Goal: Information Seeking & Learning: Find specific fact

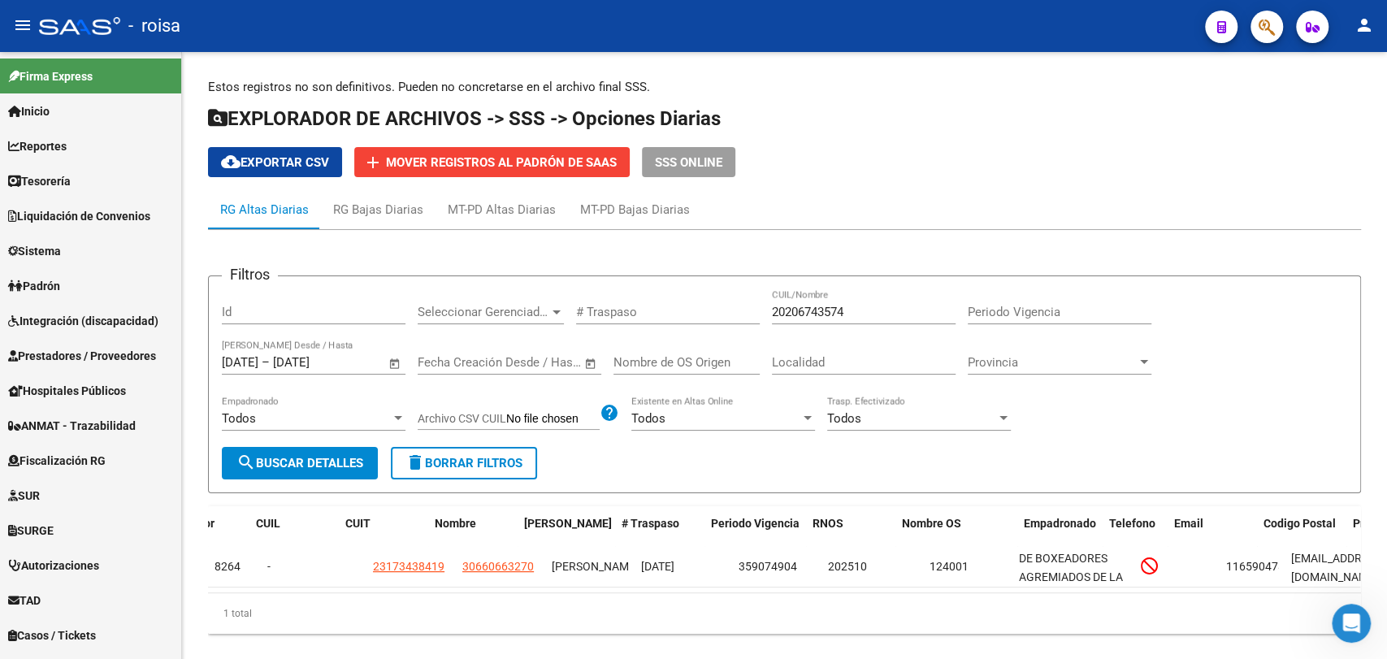
scroll to position [0, 117]
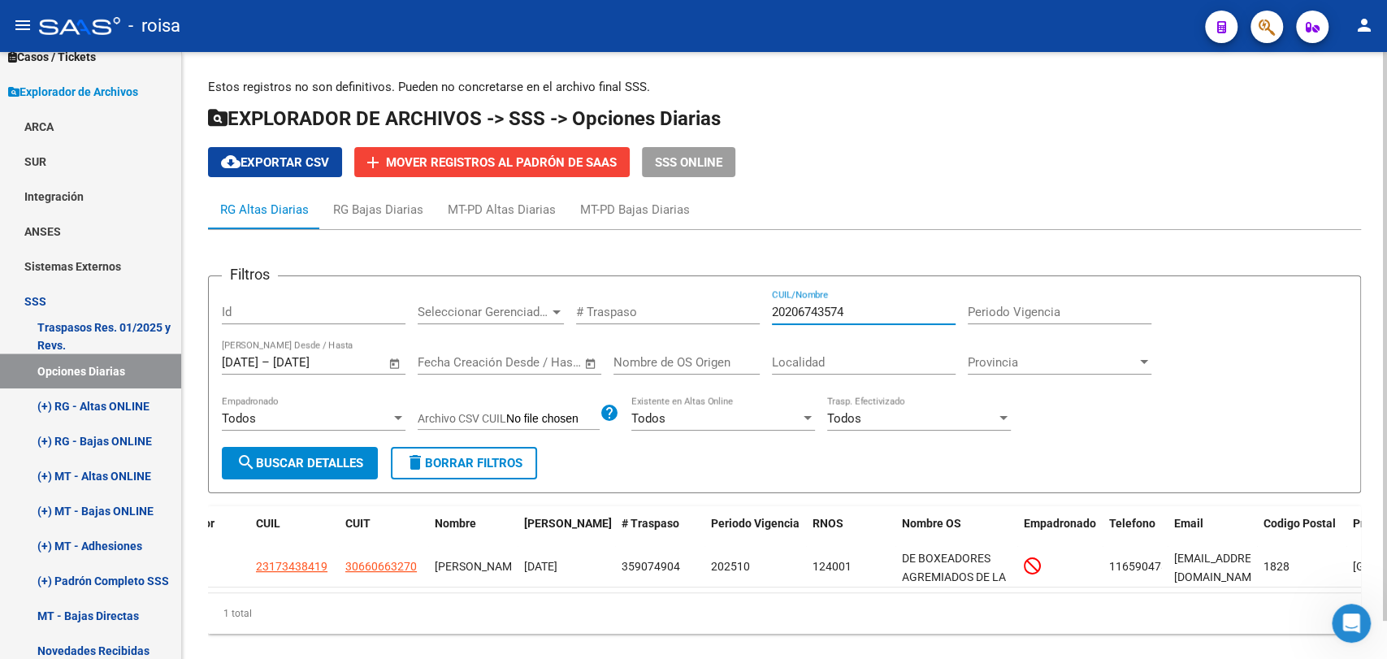
click at [843, 314] on input "20206743574" at bounding box center [864, 312] width 184 height 15
click at [1244, 28] on div at bounding box center [1259, 26] width 45 height 33
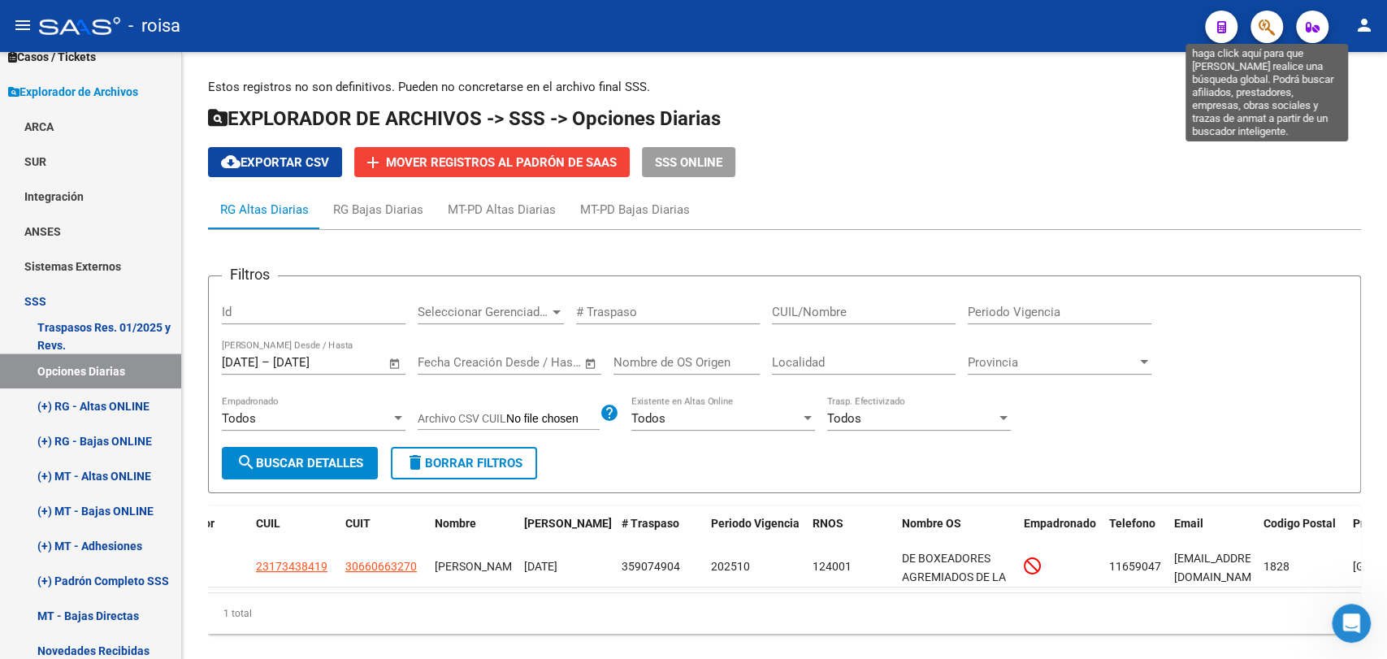
click at [1263, 28] on icon "button" at bounding box center [1266, 27] width 16 height 19
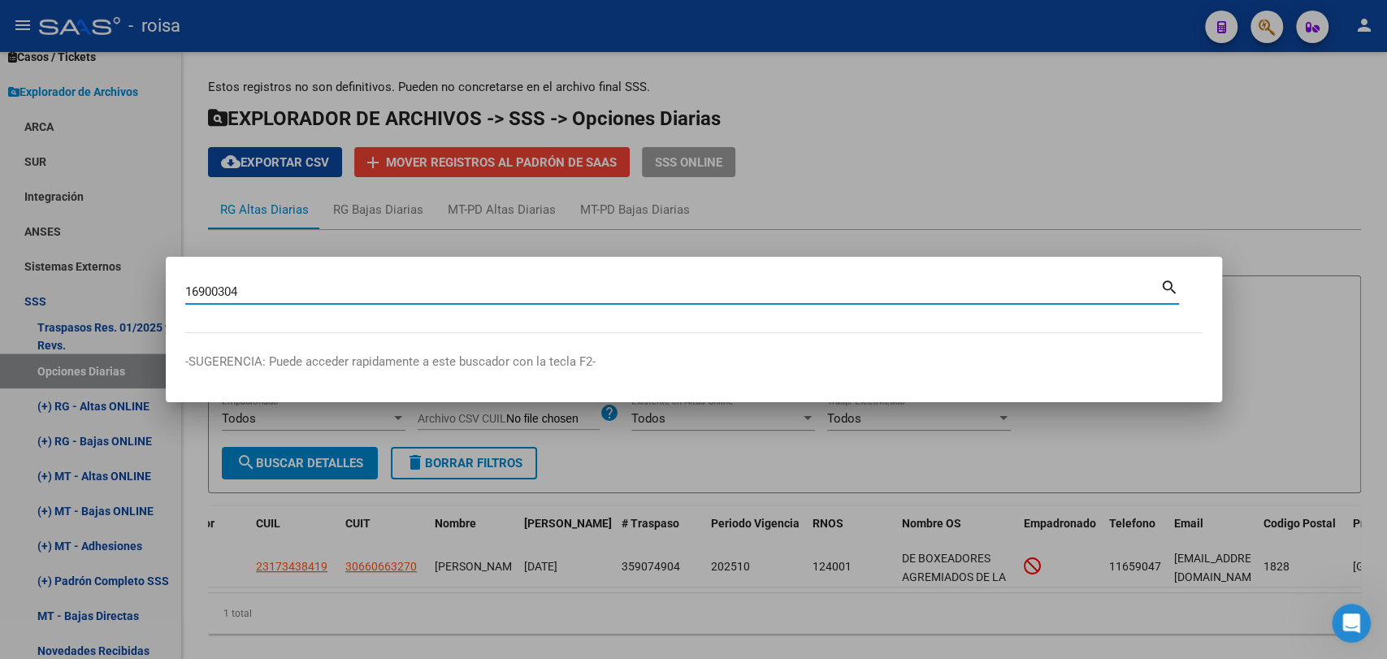
type input "16900304"
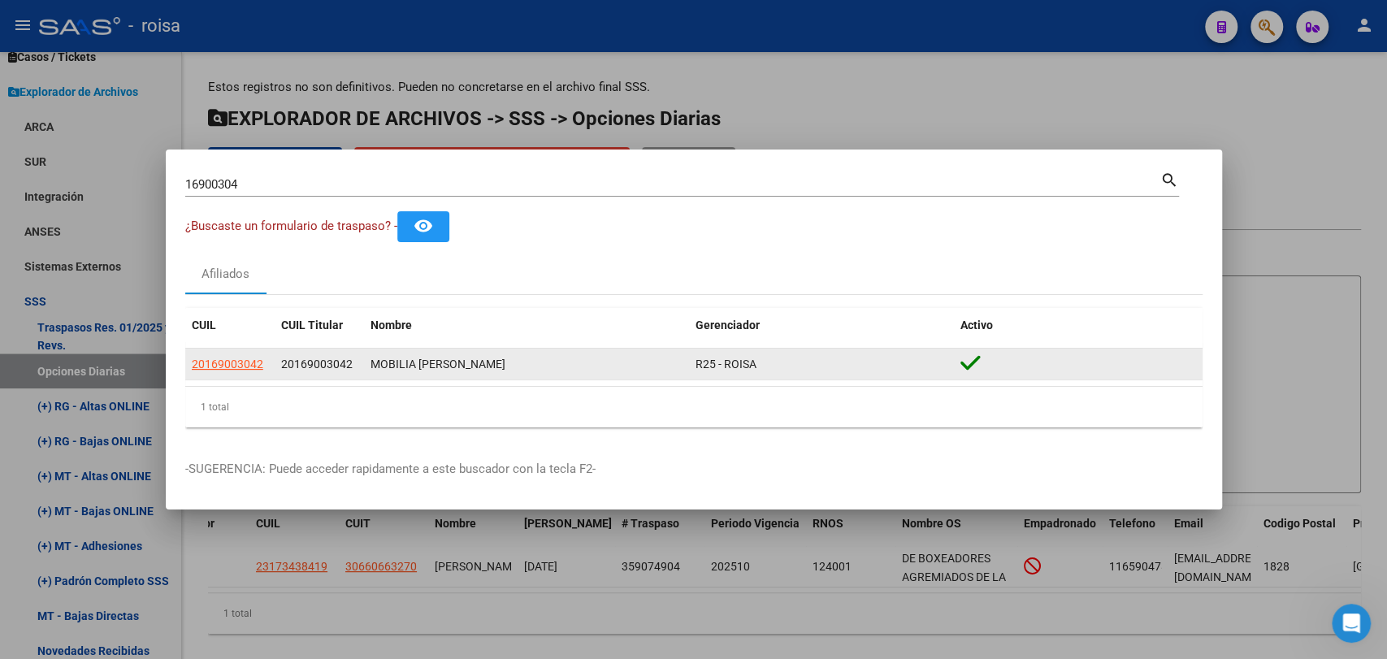
click at [239, 371] on app-link-go-to "20169003042" at bounding box center [227, 364] width 71 height 19
click at [239, 367] on span "20169003042" at bounding box center [227, 363] width 71 height 13
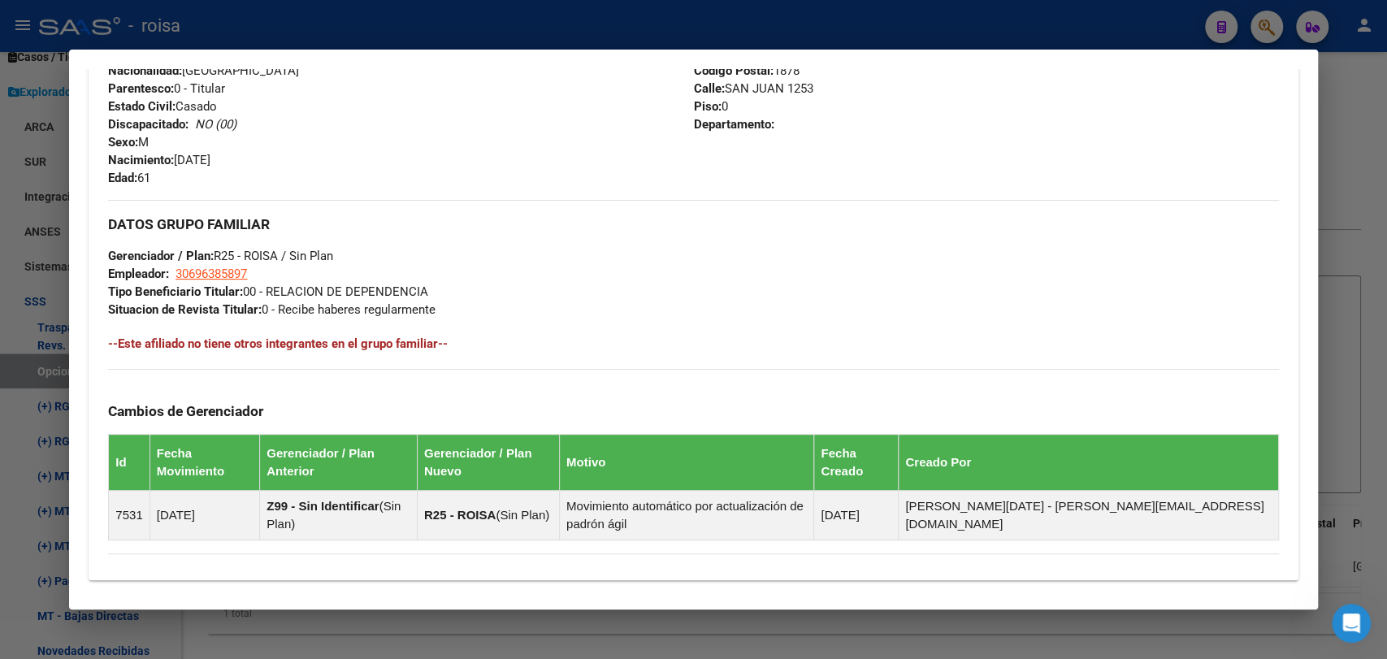
scroll to position [850, 0]
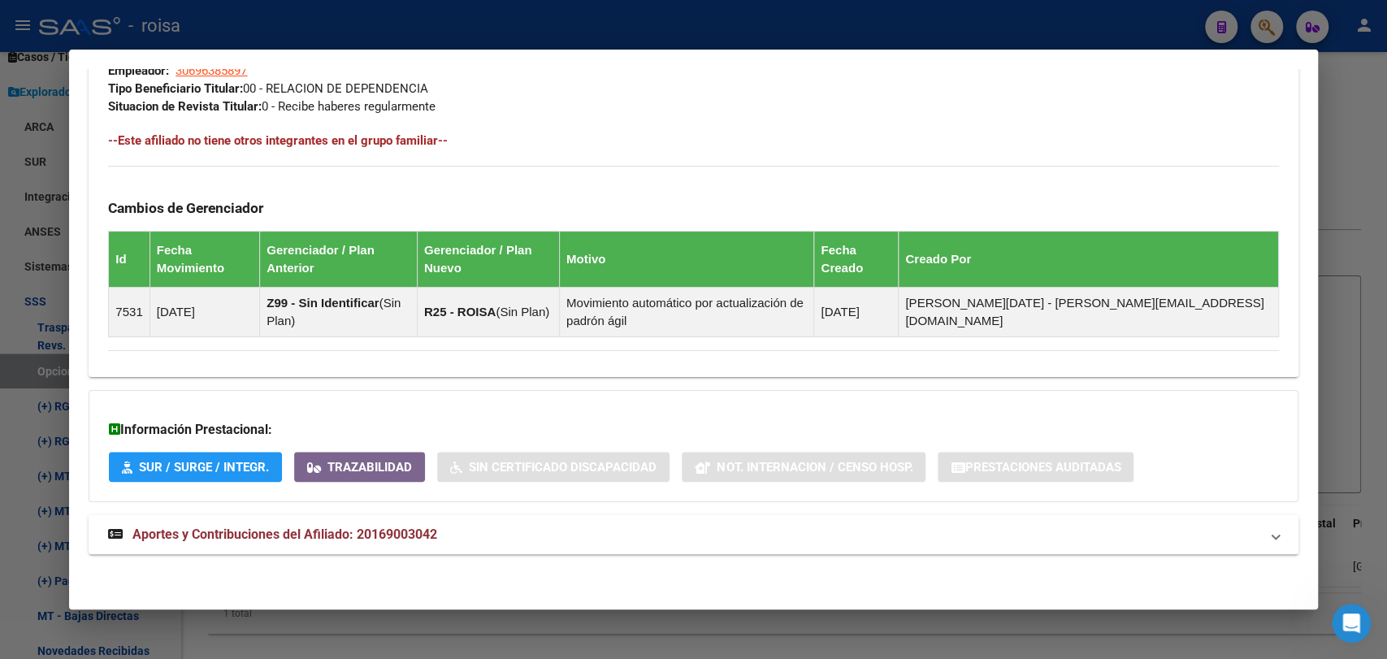
click at [500, 535] on mat-panel-title "Aportes y Contribuciones del Afiliado: 20169003042" at bounding box center [683, 534] width 1150 height 19
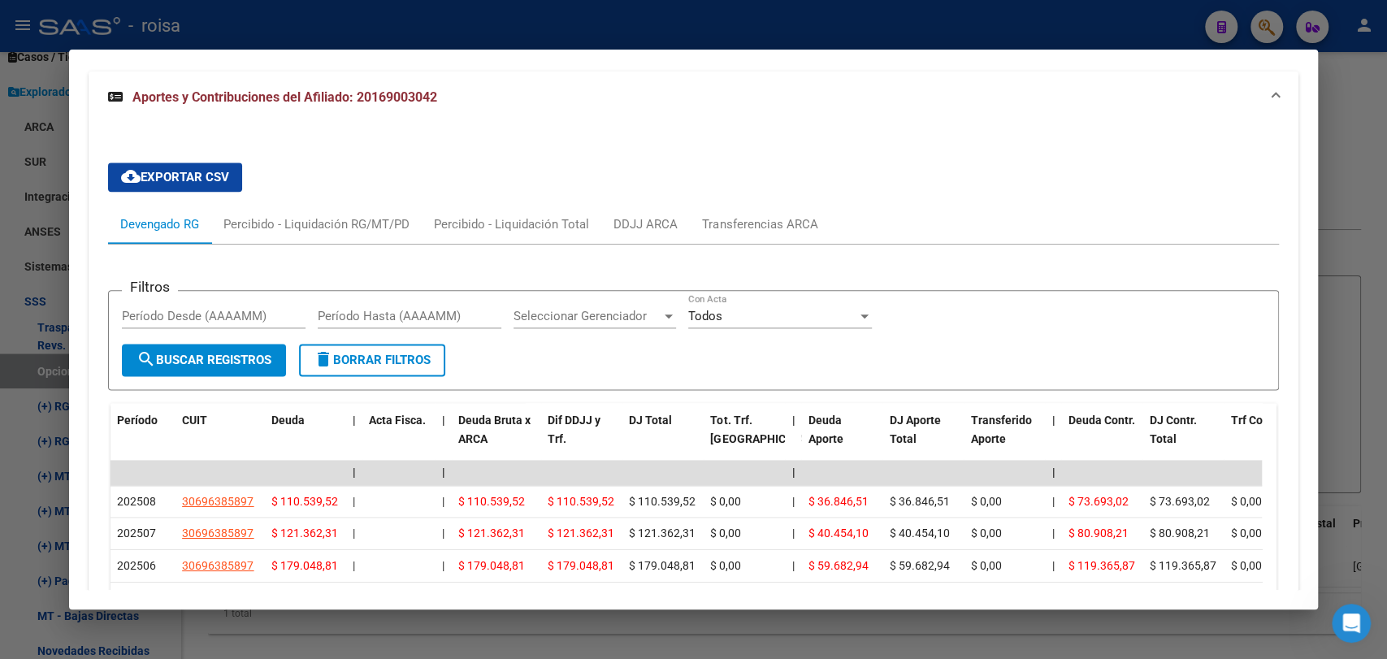
scroll to position [1580, 0]
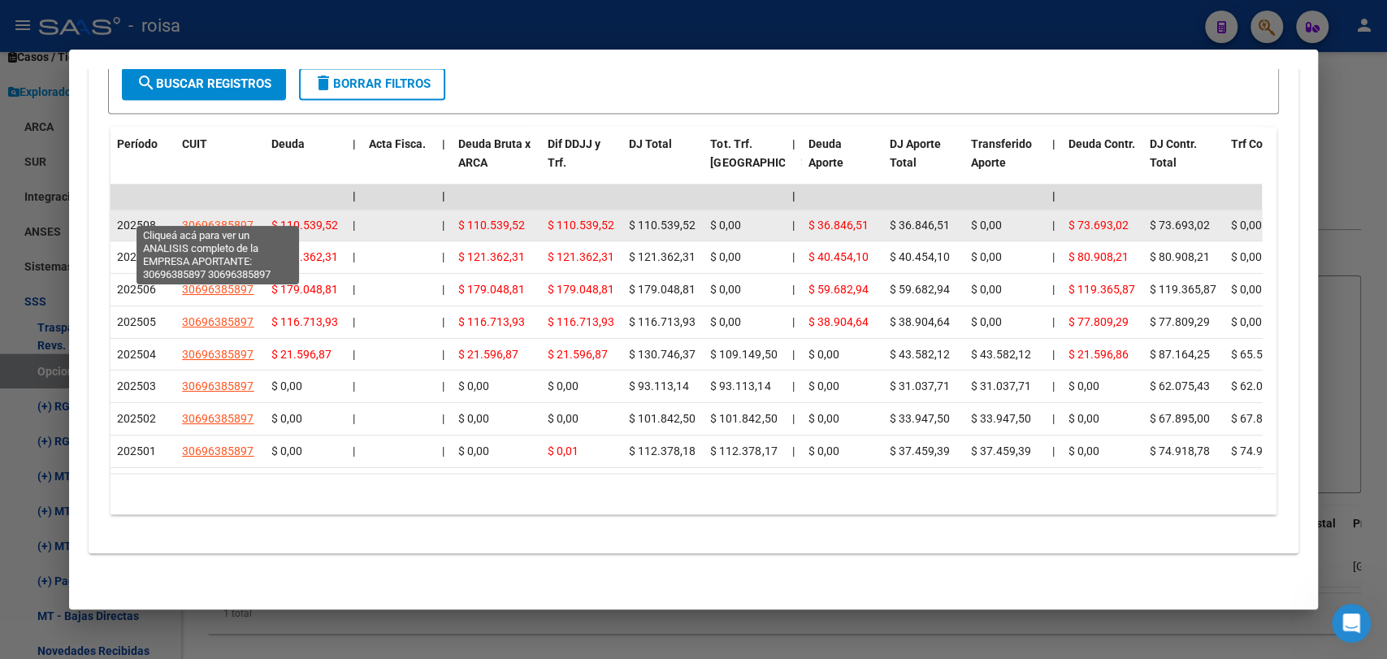
click at [243, 219] on span "30696385897" at bounding box center [217, 225] width 71 height 13
type textarea "30696385897"
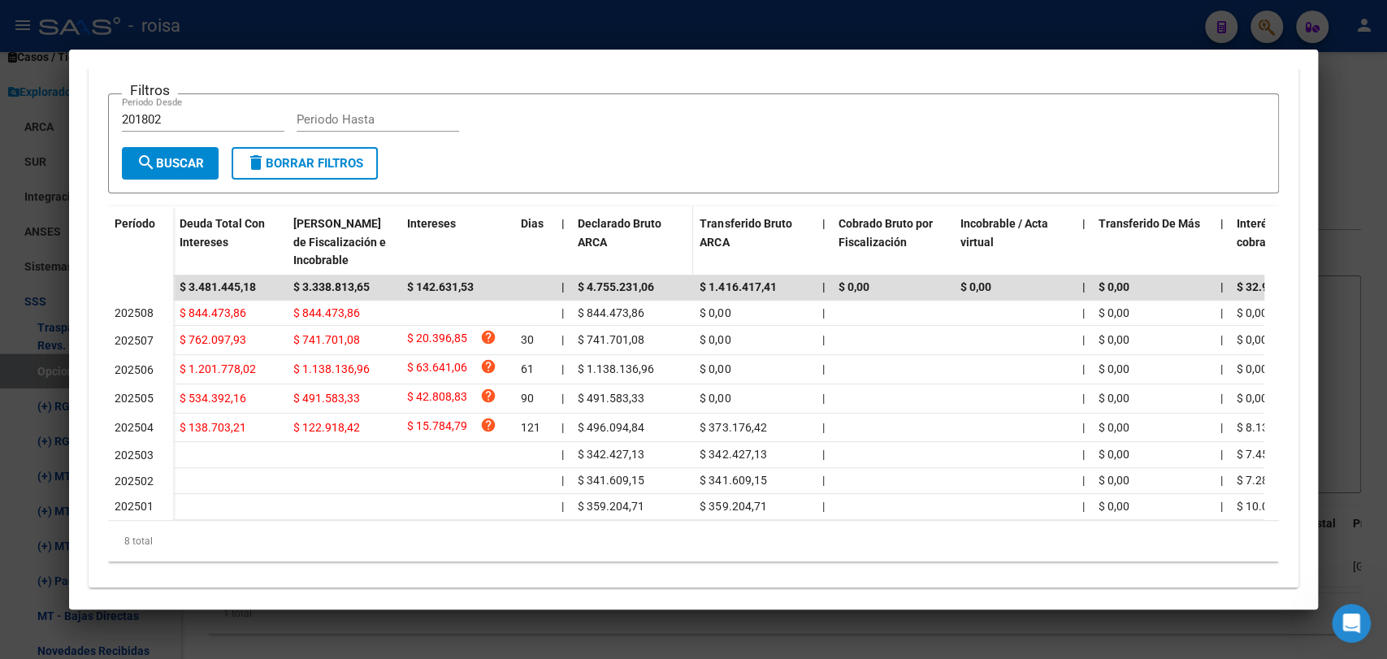
scroll to position [354, 0]
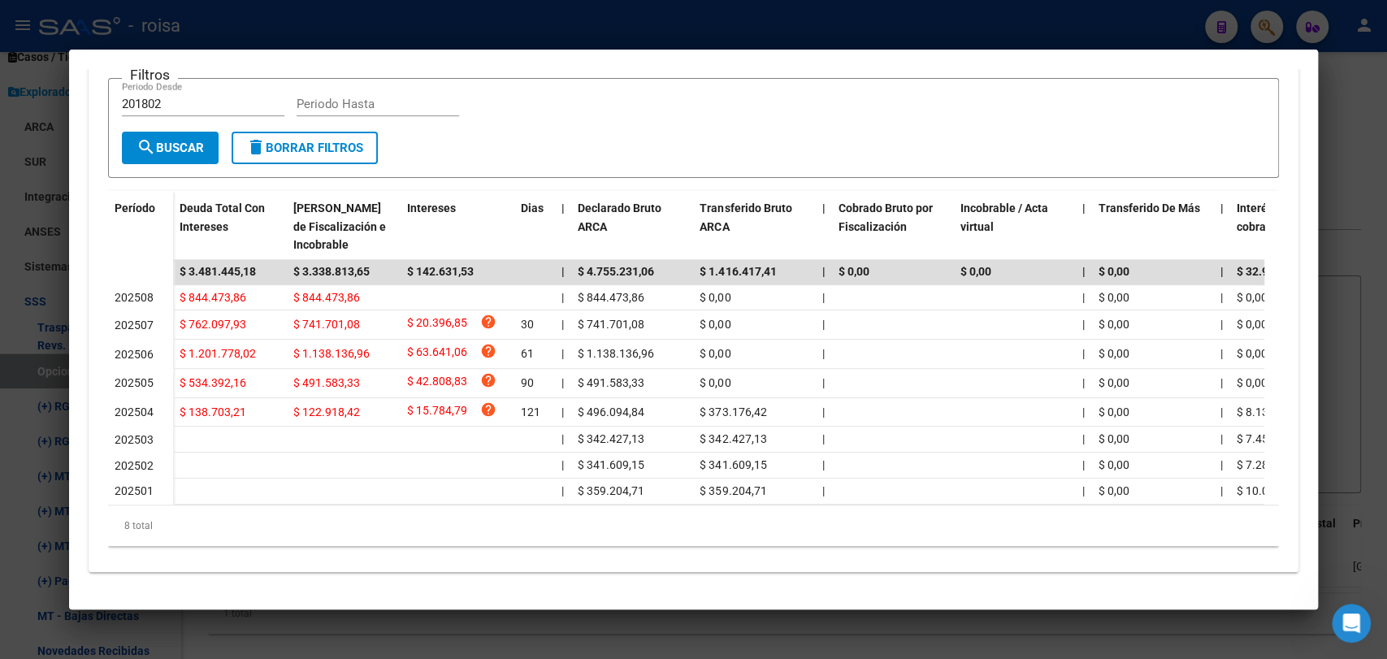
click at [1375, 151] on div at bounding box center [693, 329] width 1387 height 659
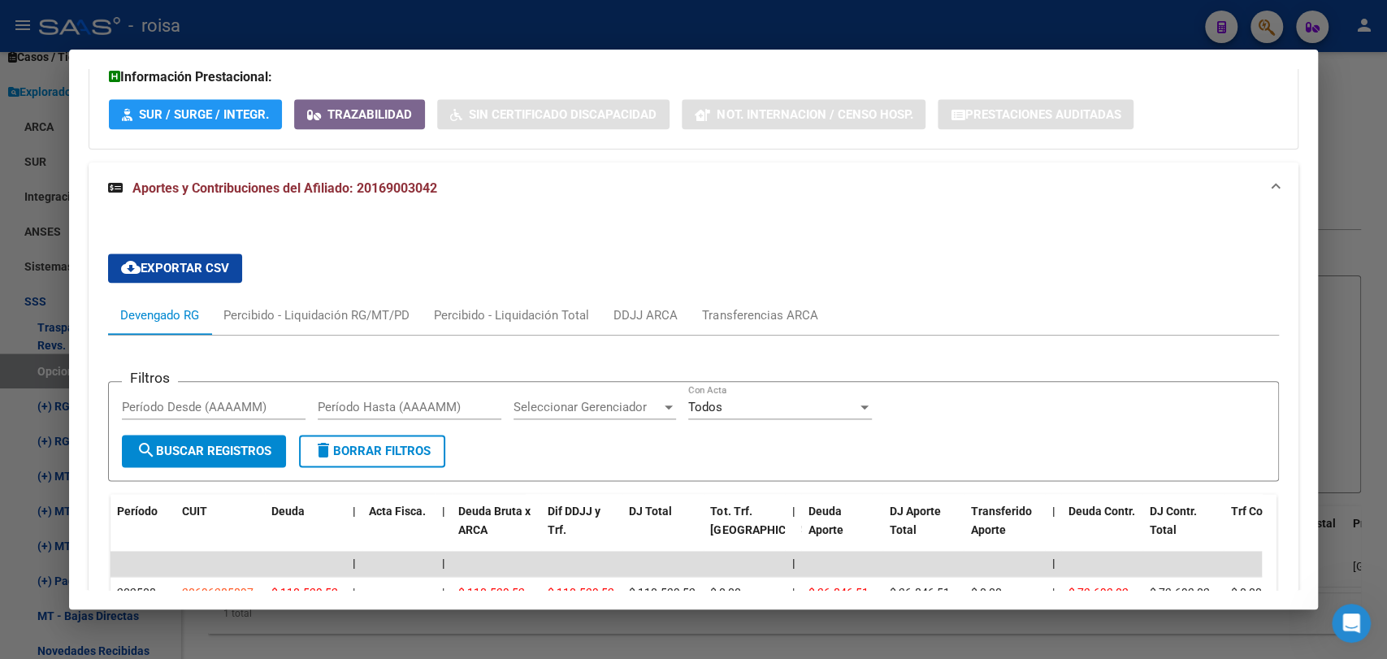
scroll to position [1039, 0]
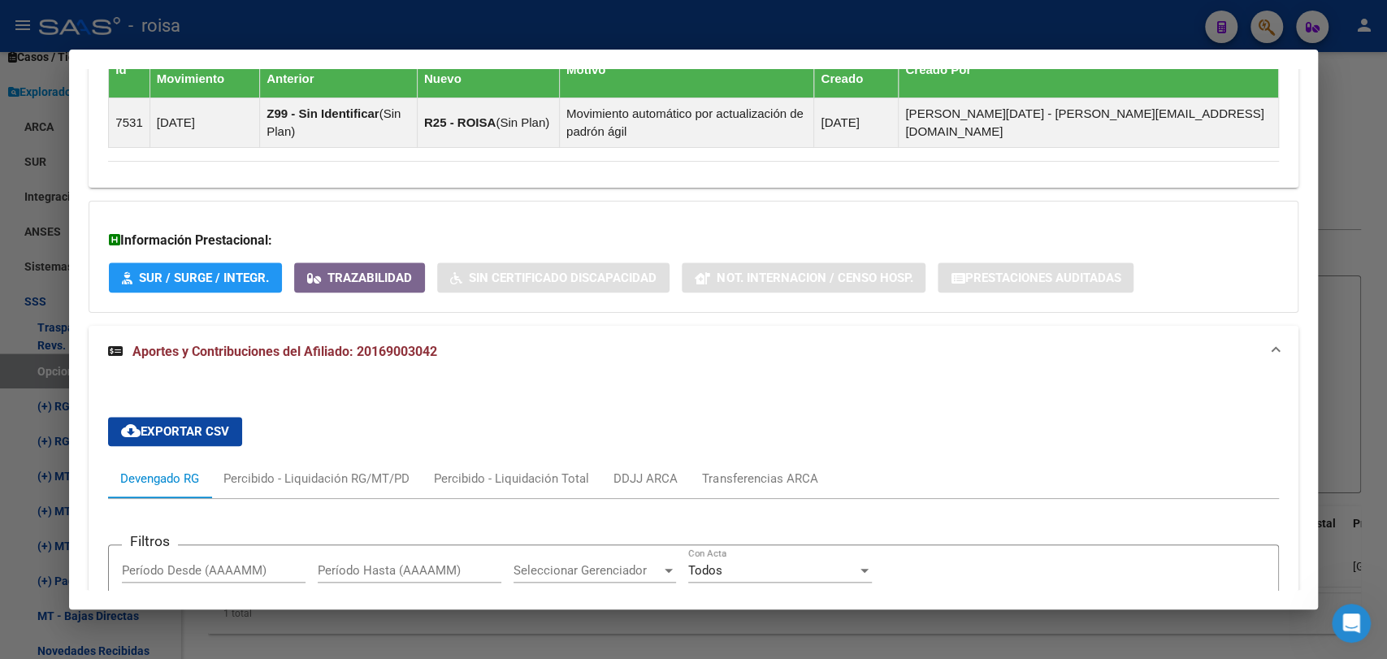
drag, startPoint x: 15, startPoint y: 193, endPoint x: 235, endPoint y: 180, distance: 220.5
click at [15, 193] on div at bounding box center [693, 329] width 1387 height 659
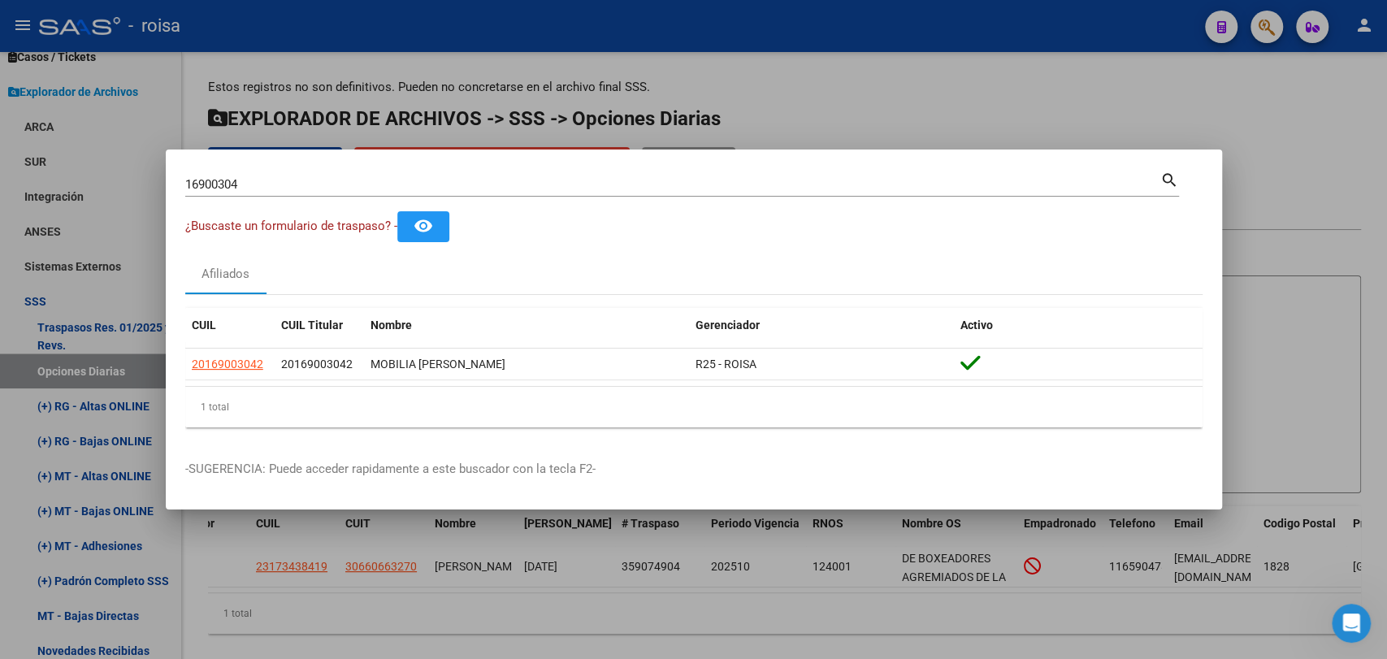
click at [262, 190] on input "16900304" at bounding box center [672, 184] width 975 height 15
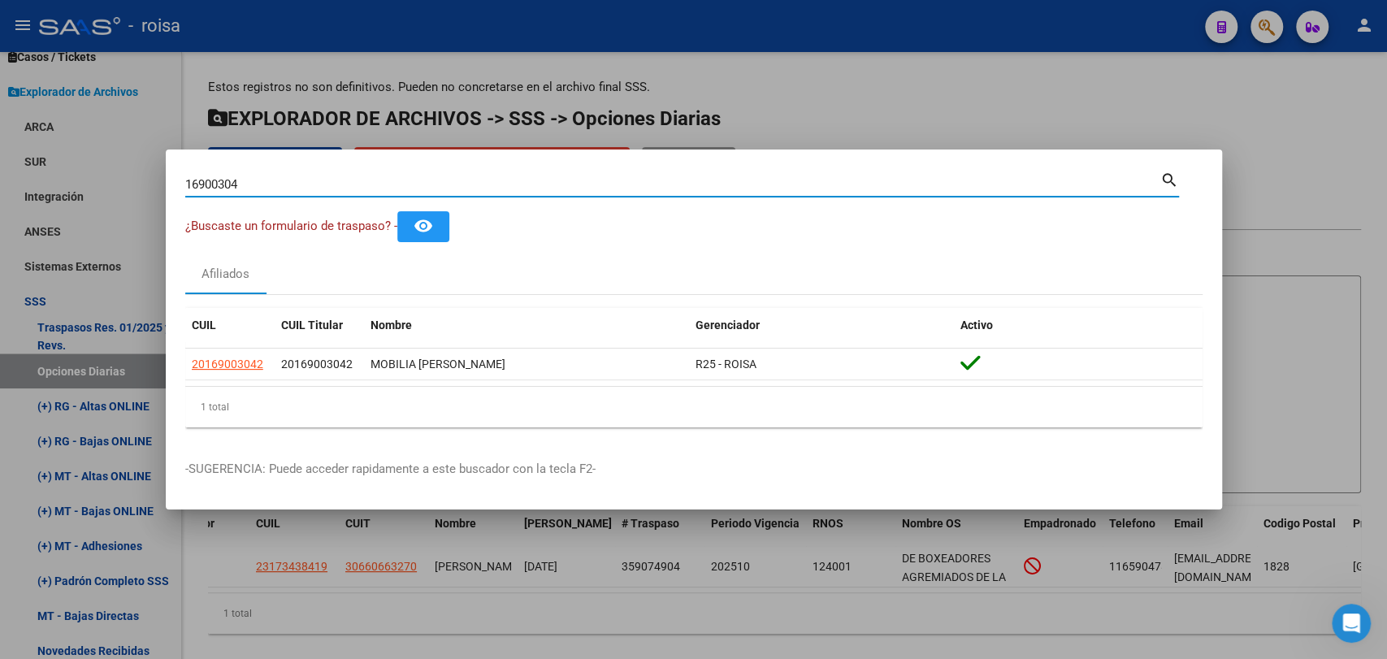
click at [262, 190] on input "16900304" at bounding box center [672, 184] width 975 height 15
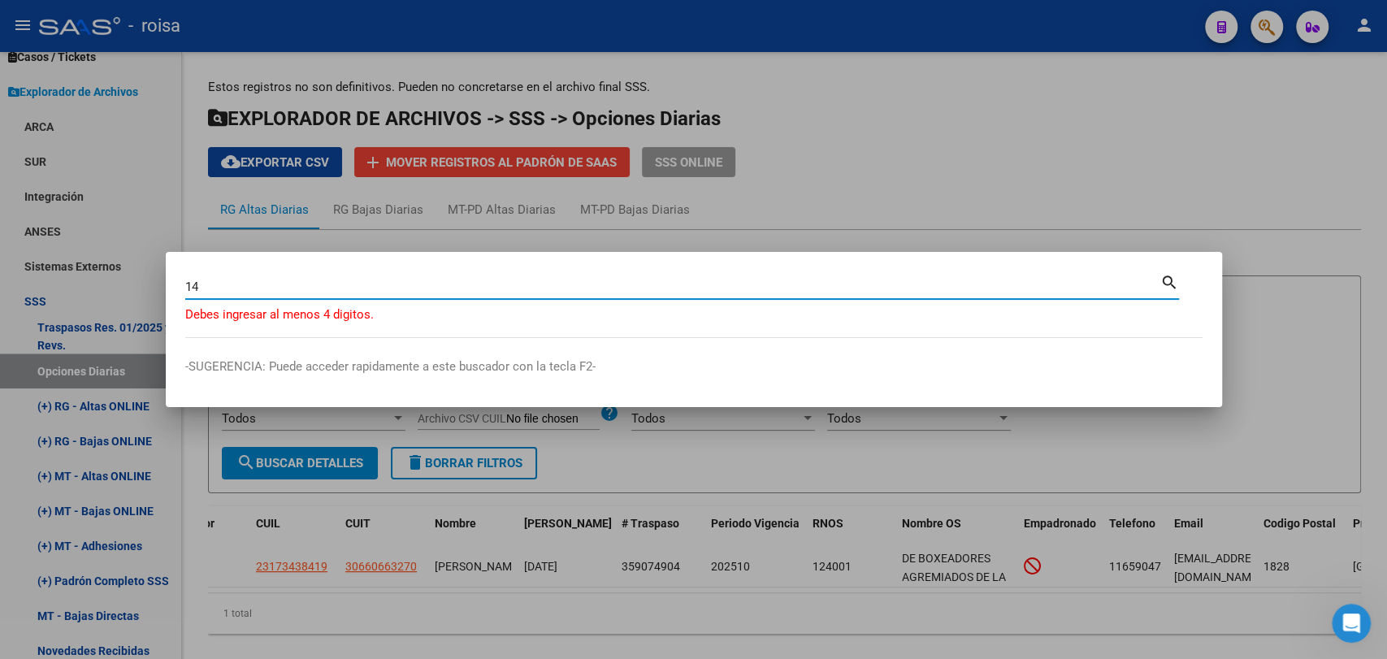
type input "1"
type input "25475802"
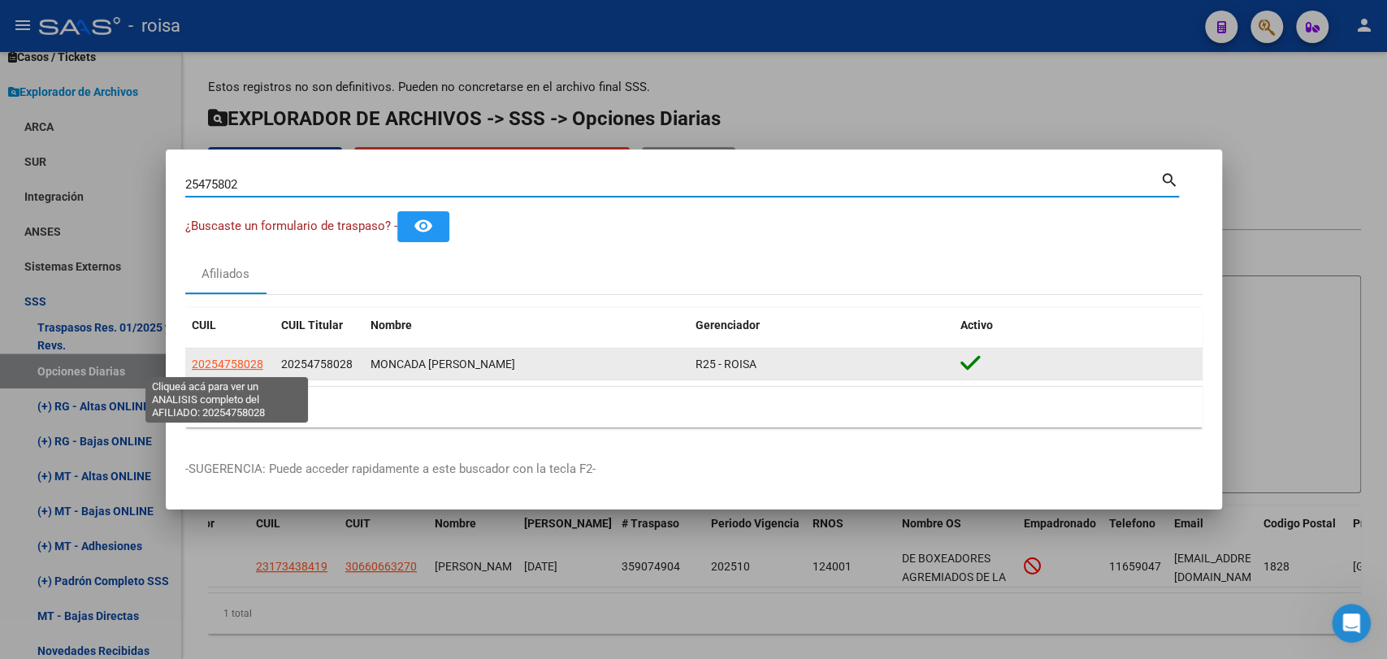
click at [219, 370] on span "20254758028" at bounding box center [227, 363] width 71 height 13
type textarea "20254758028"
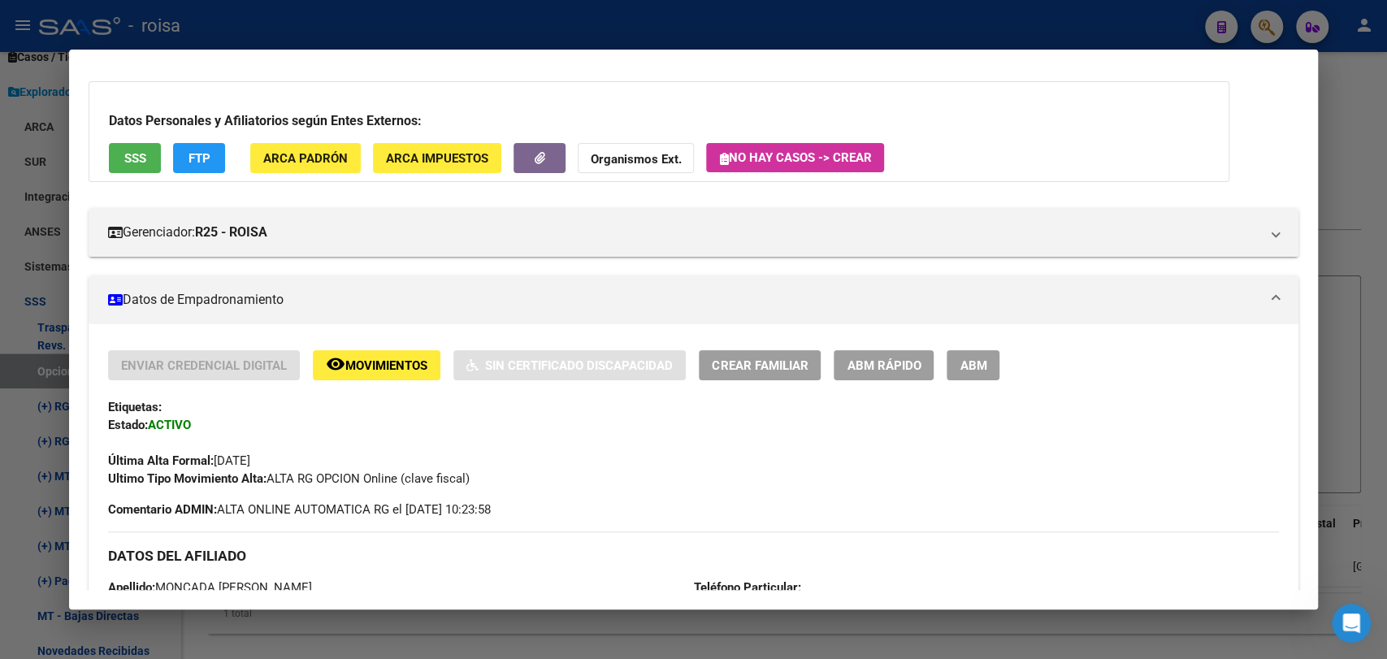
scroll to position [0, 0]
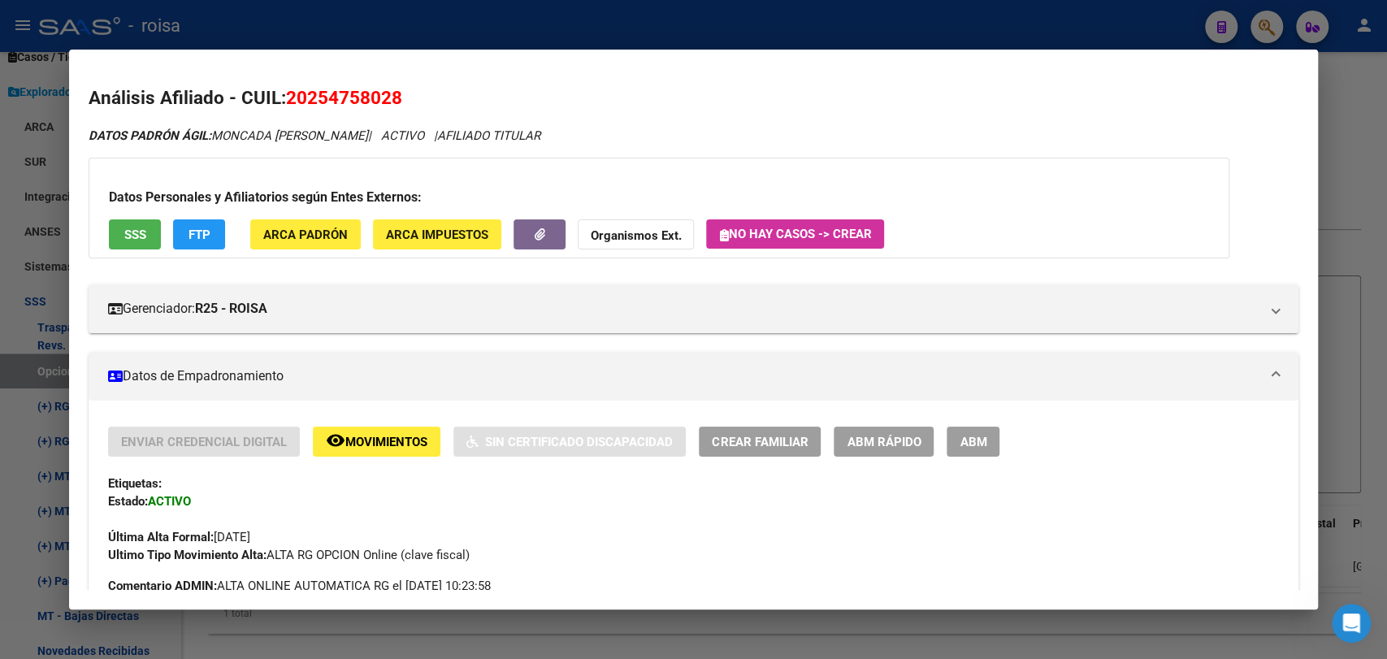
click at [360, 98] on span "20254758028" at bounding box center [344, 97] width 116 height 21
copy span "20254758028"
click at [301, 91] on span "20254758028" at bounding box center [344, 97] width 116 height 21
drag, startPoint x: 310, startPoint y: 95, endPoint x: 388, endPoint y: 99, distance: 77.3
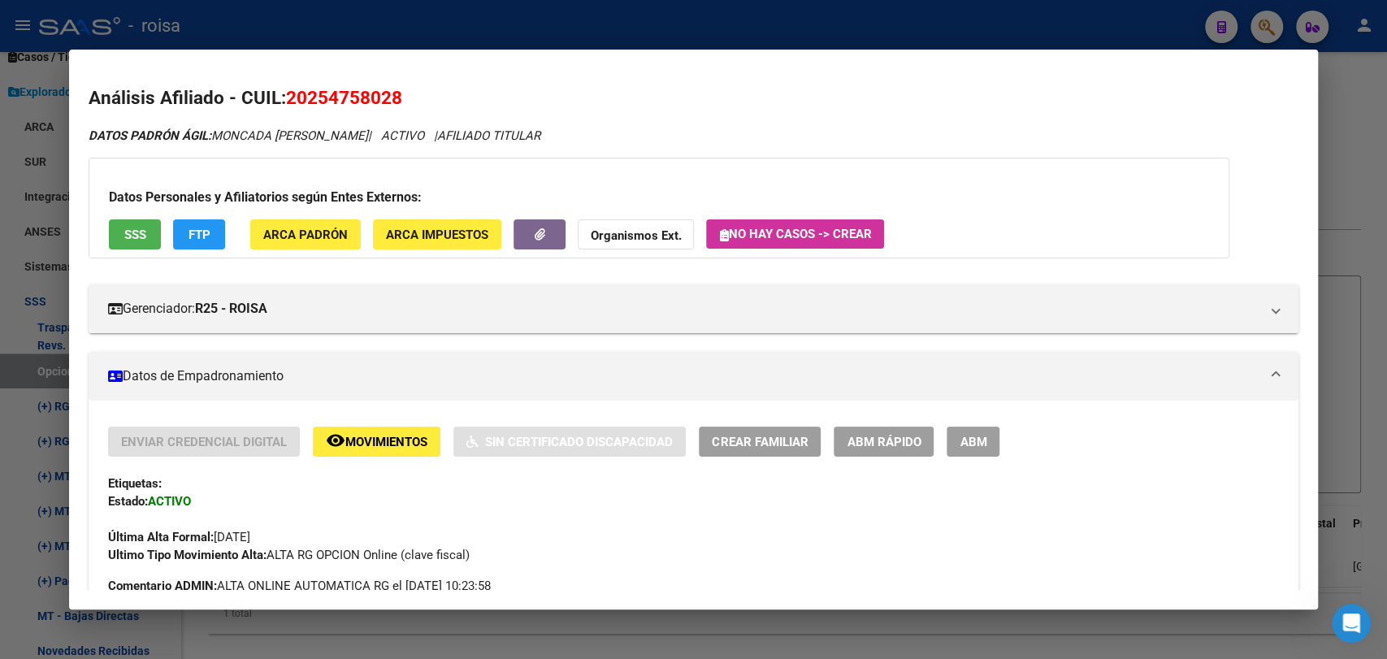
click at [388, 99] on span "20254758028" at bounding box center [344, 97] width 116 height 21
copy span "25475802"
drag, startPoint x: 1378, startPoint y: 212, endPoint x: 864, endPoint y: 266, distance: 516.2
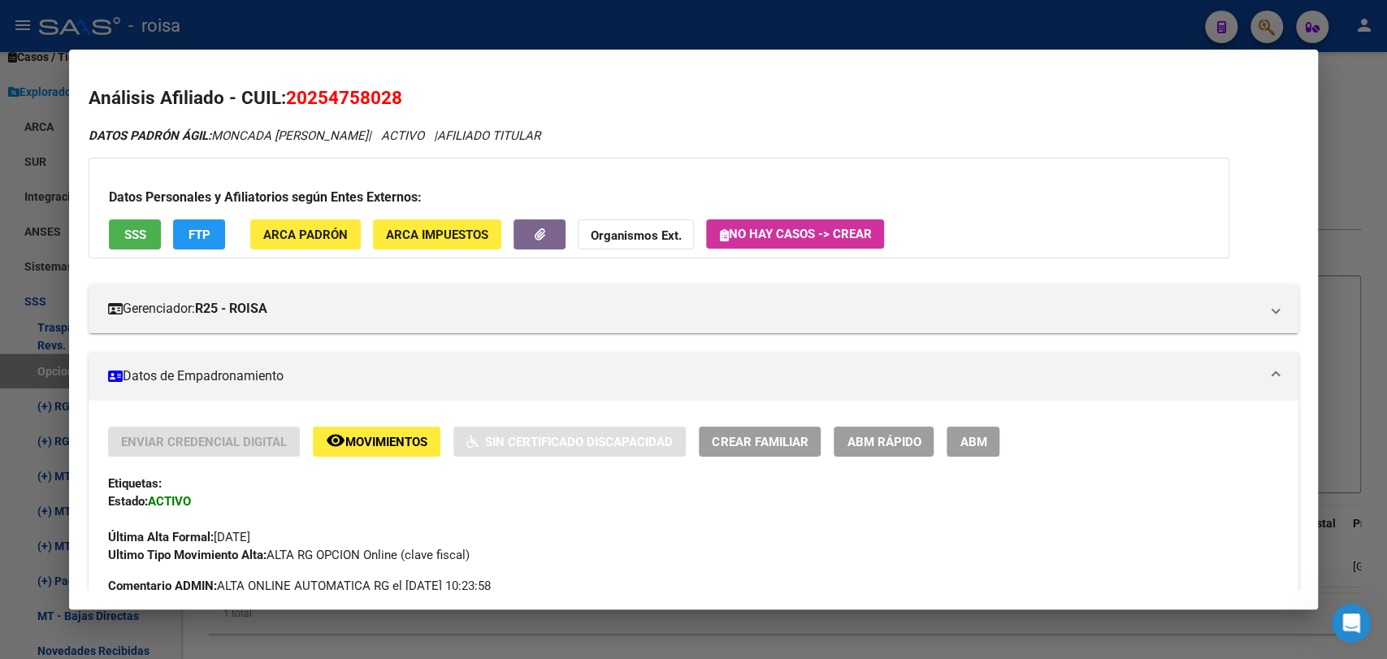
click at [1373, 212] on div at bounding box center [693, 329] width 1387 height 659
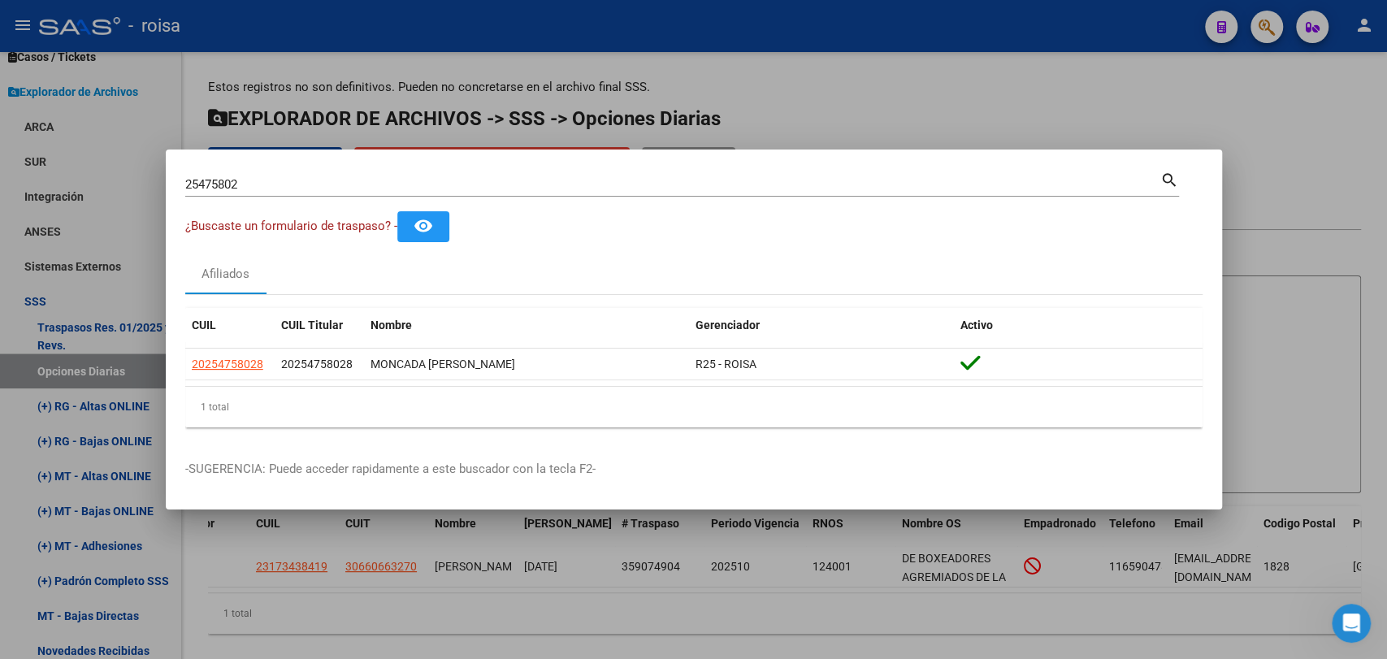
click at [310, 157] on mat-dialog-container "25475802 Buscar (apellido, dni, cuil, nro traspaso, cuit, obra social) search ¿…" at bounding box center [694, 329] width 1056 height 361
click at [294, 199] on div "25475802 Buscar (apellido, dni, [PERSON_NAME], [PERSON_NAME], cuit, obra social…" at bounding box center [682, 190] width 994 height 43
click at [297, 192] on div "25475802 Buscar (apellido, dni, [PERSON_NAME], [PERSON_NAME], cuit, obra social)" at bounding box center [672, 184] width 975 height 24
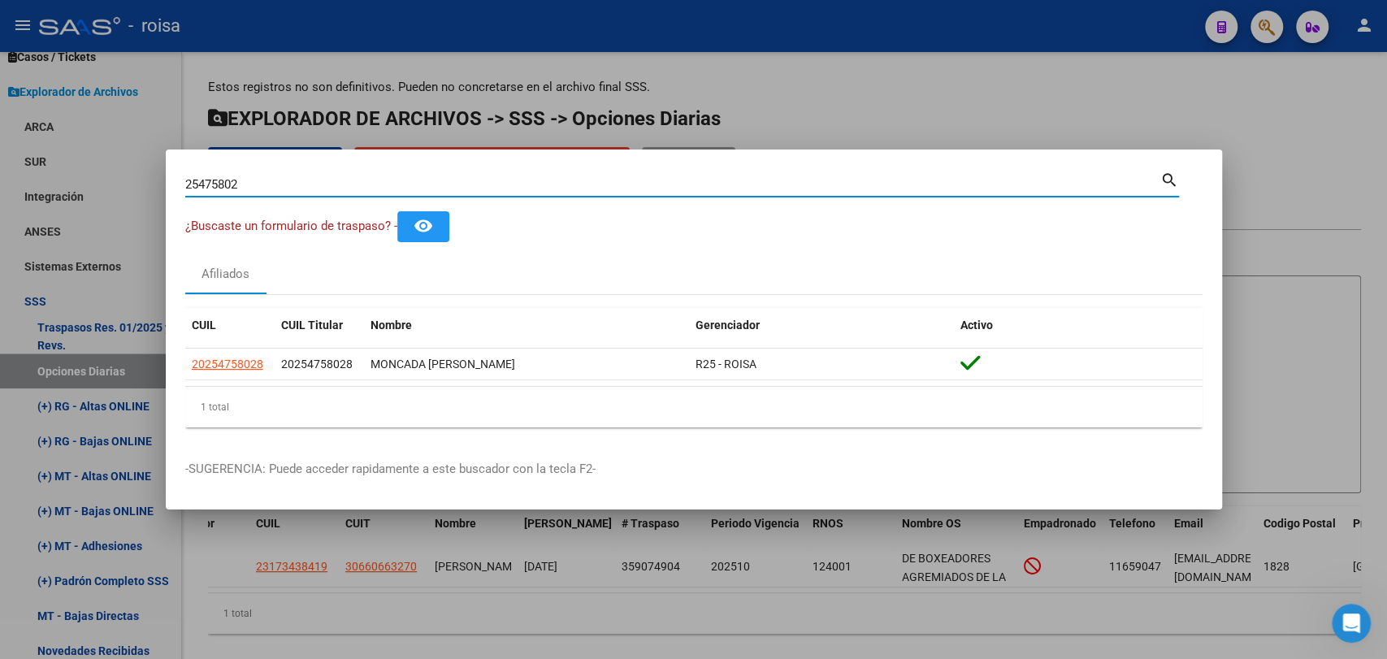
click at [297, 192] on div "25475802 Buscar (apellido, dni, [PERSON_NAME], [PERSON_NAME], cuit, obra social)" at bounding box center [672, 184] width 975 height 24
click at [240, 178] on input "25475802" at bounding box center [672, 184] width 975 height 15
type input "33560747"
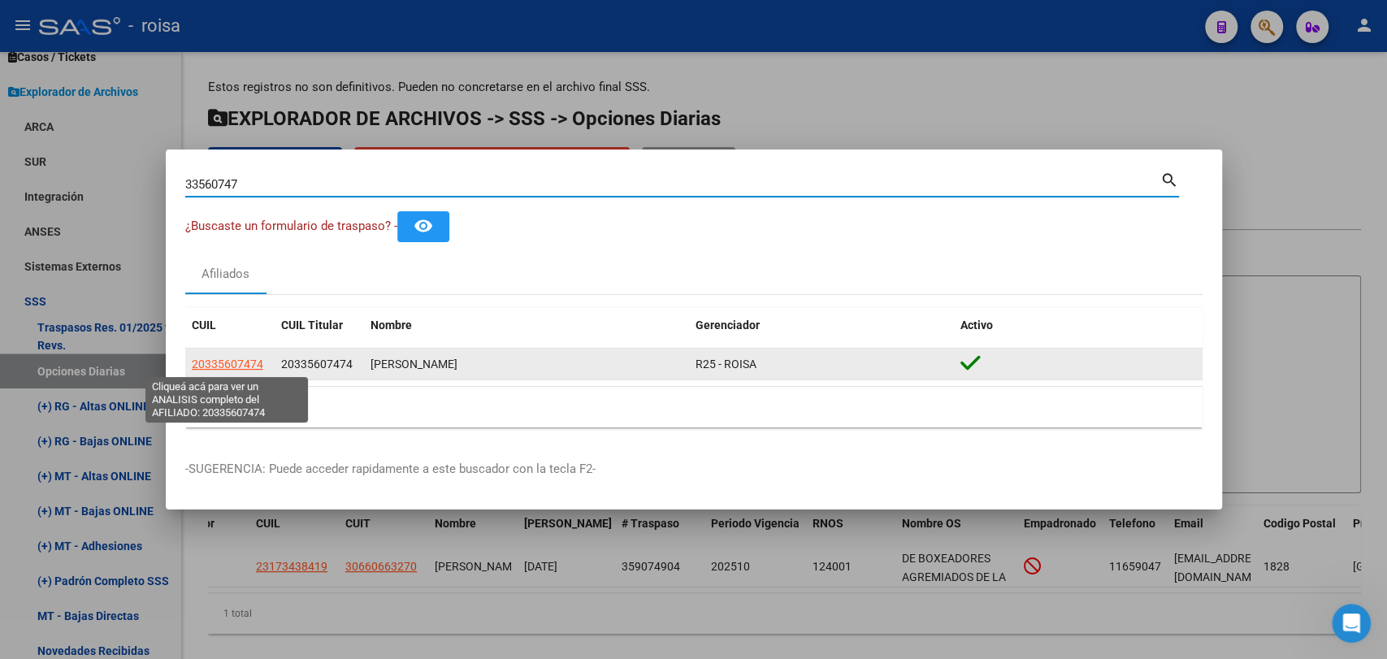
click at [224, 366] on span "20335607474" at bounding box center [227, 363] width 71 height 13
type textarea "20335607474"
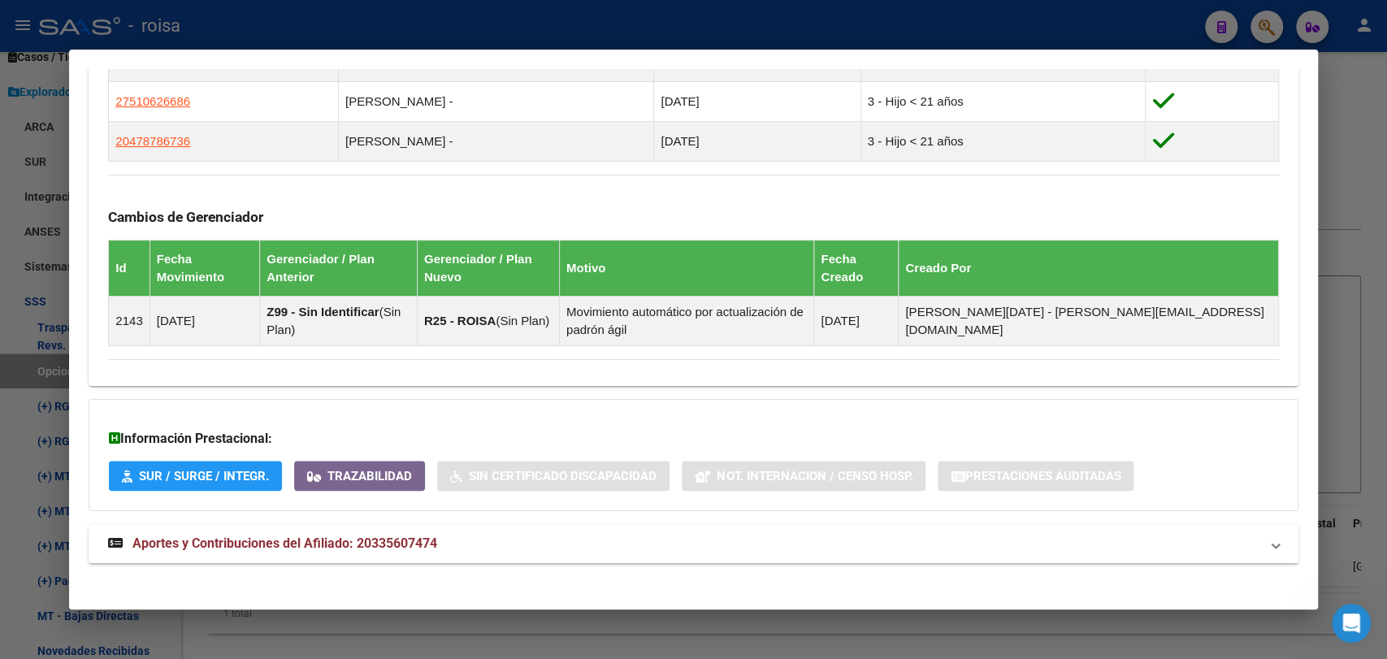
scroll to position [1001, 0]
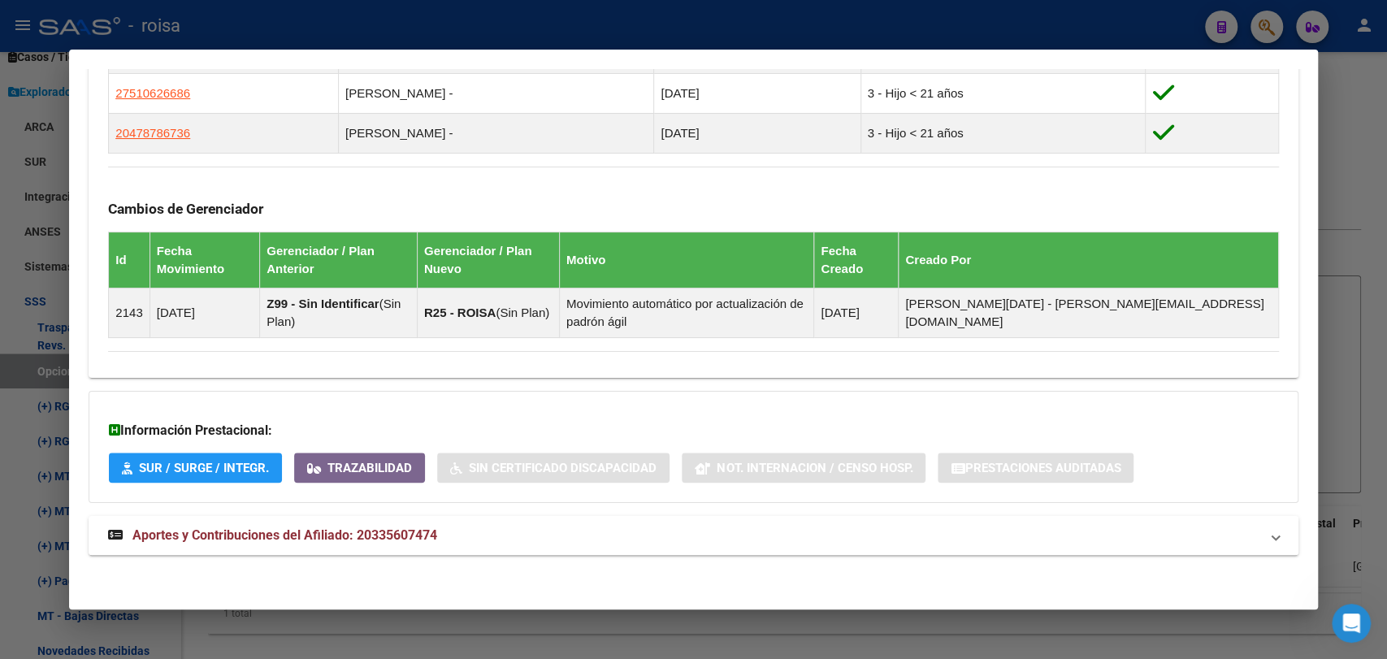
click at [403, 539] on span "Aportes y Contribuciones del Afiliado: 20335607474" at bounding box center [284, 534] width 305 height 15
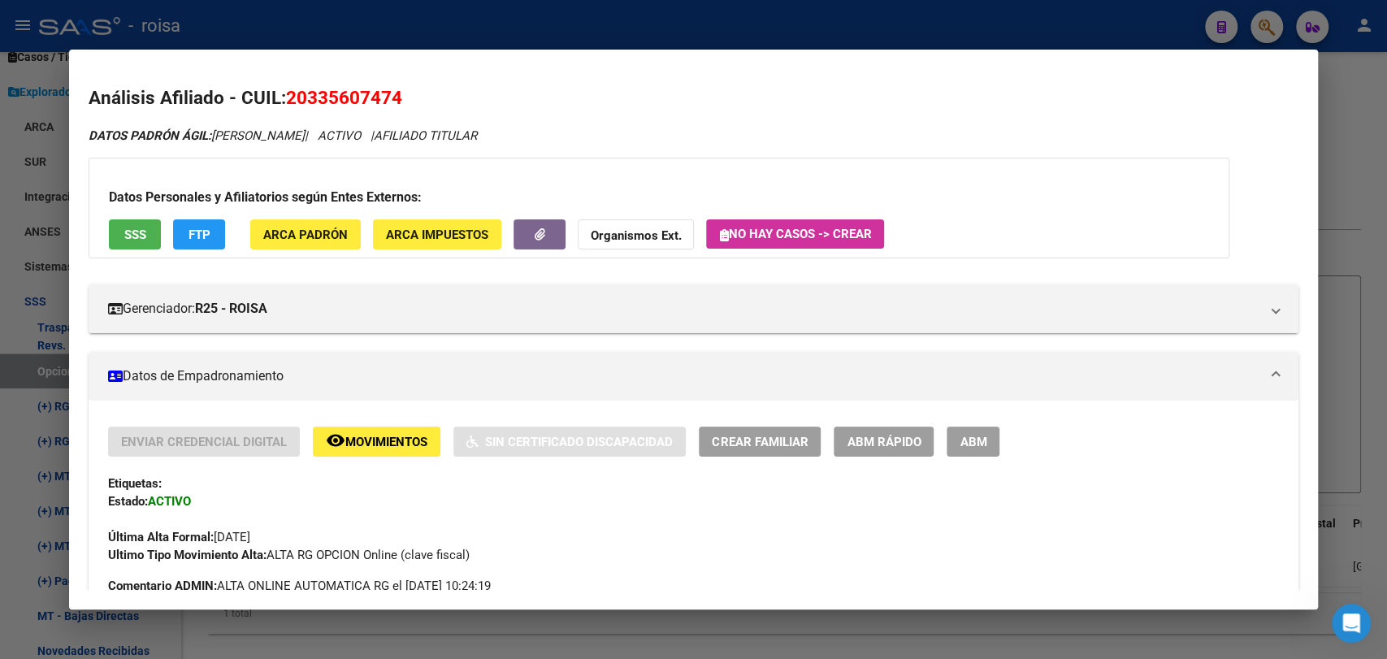
scroll to position [455, 0]
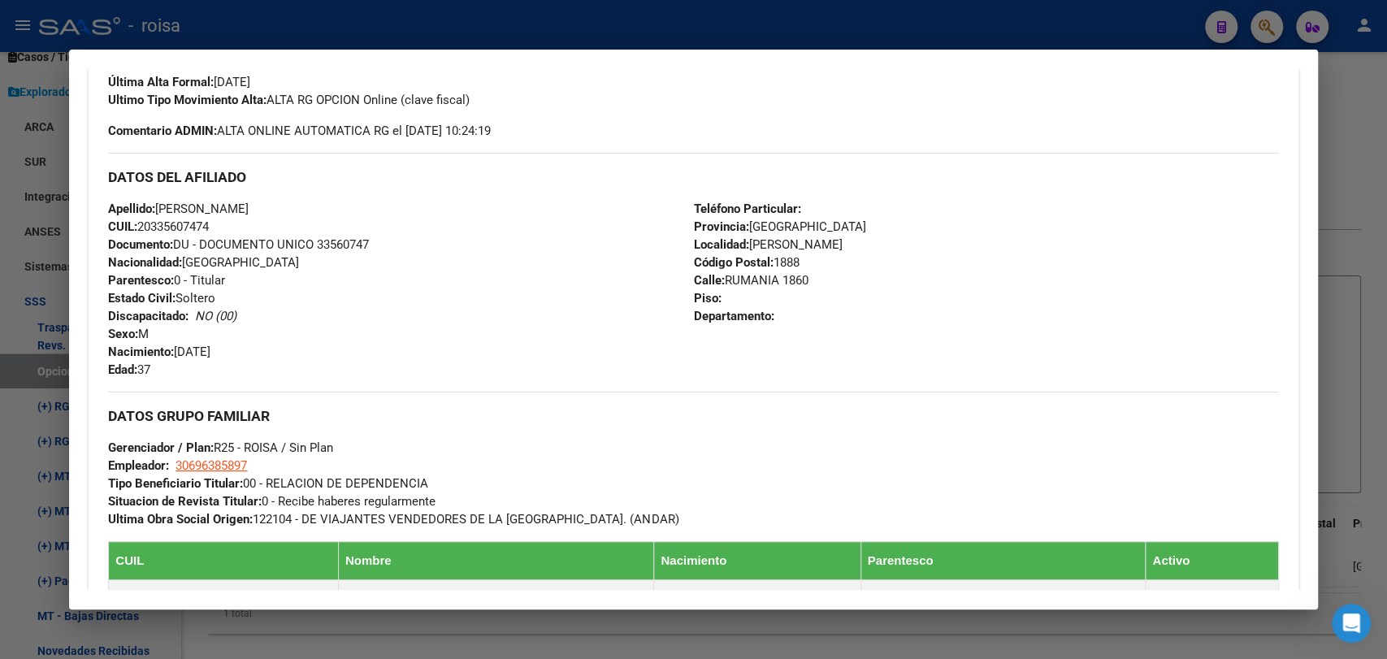
click at [1355, 255] on div at bounding box center [693, 329] width 1387 height 659
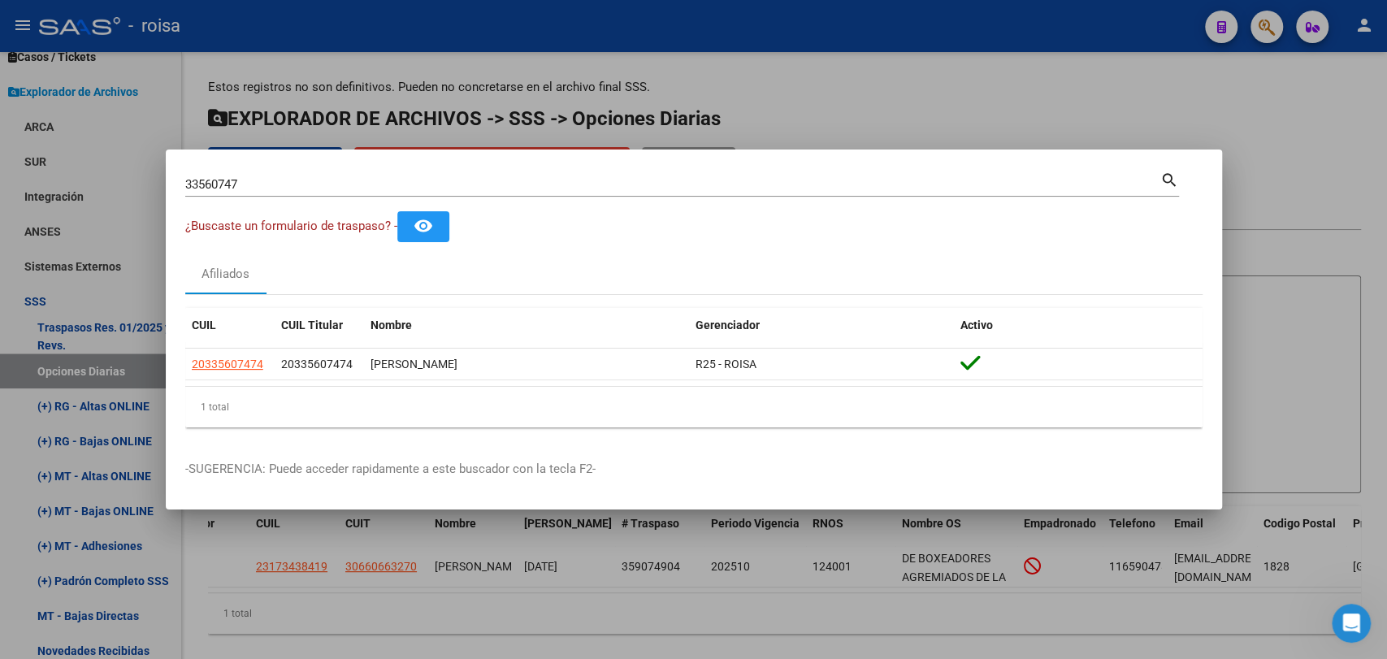
click at [253, 184] on input "33560747" at bounding box center [672, 184] width 975 height 15
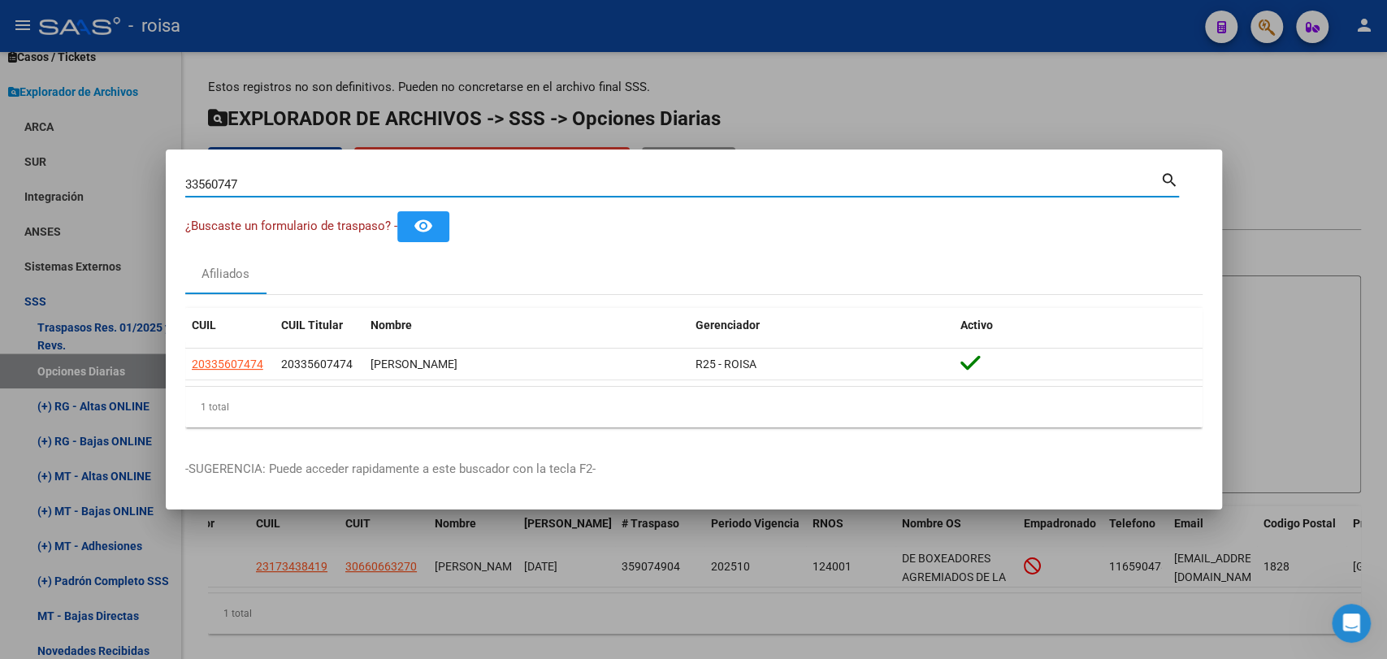
click at [253, 184] on input "33560747" at bounding box center [672, 184] width 975 height 15
type input "25475802"
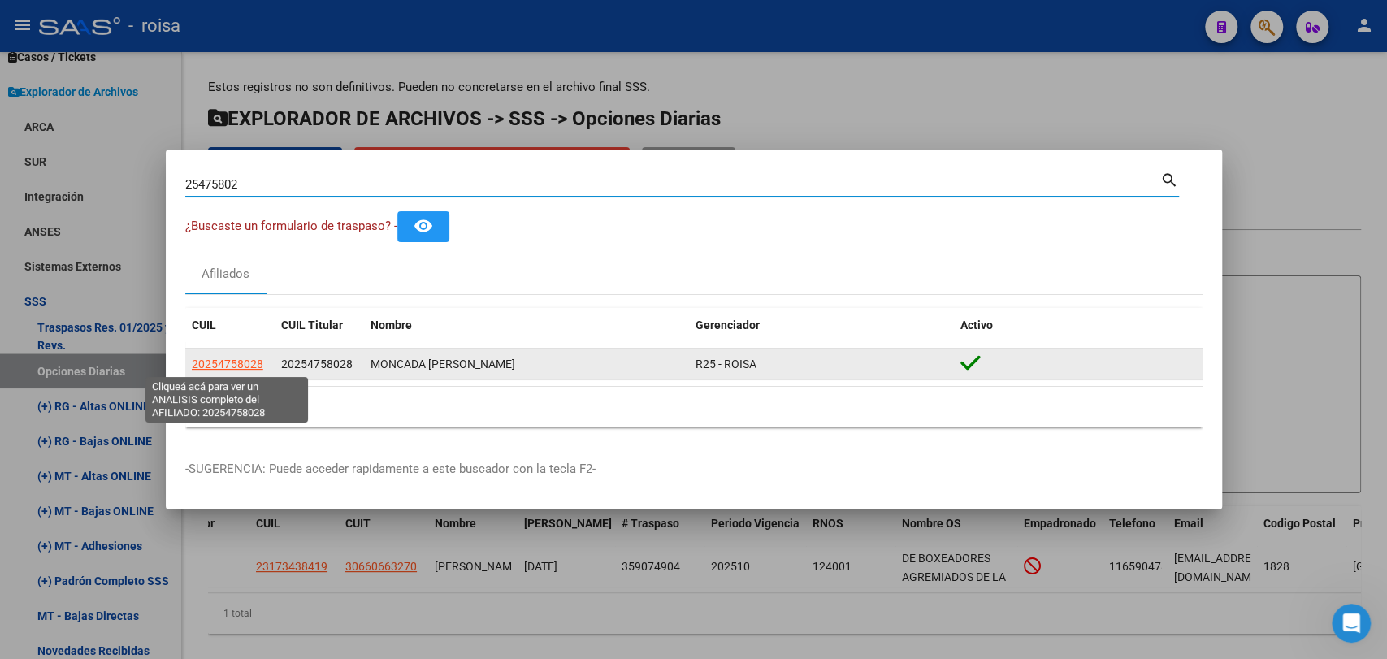
click at [253, 360] on span "20254758028" at bounding box center [227, 363] width 71 height 13
type textarea "20254758028"
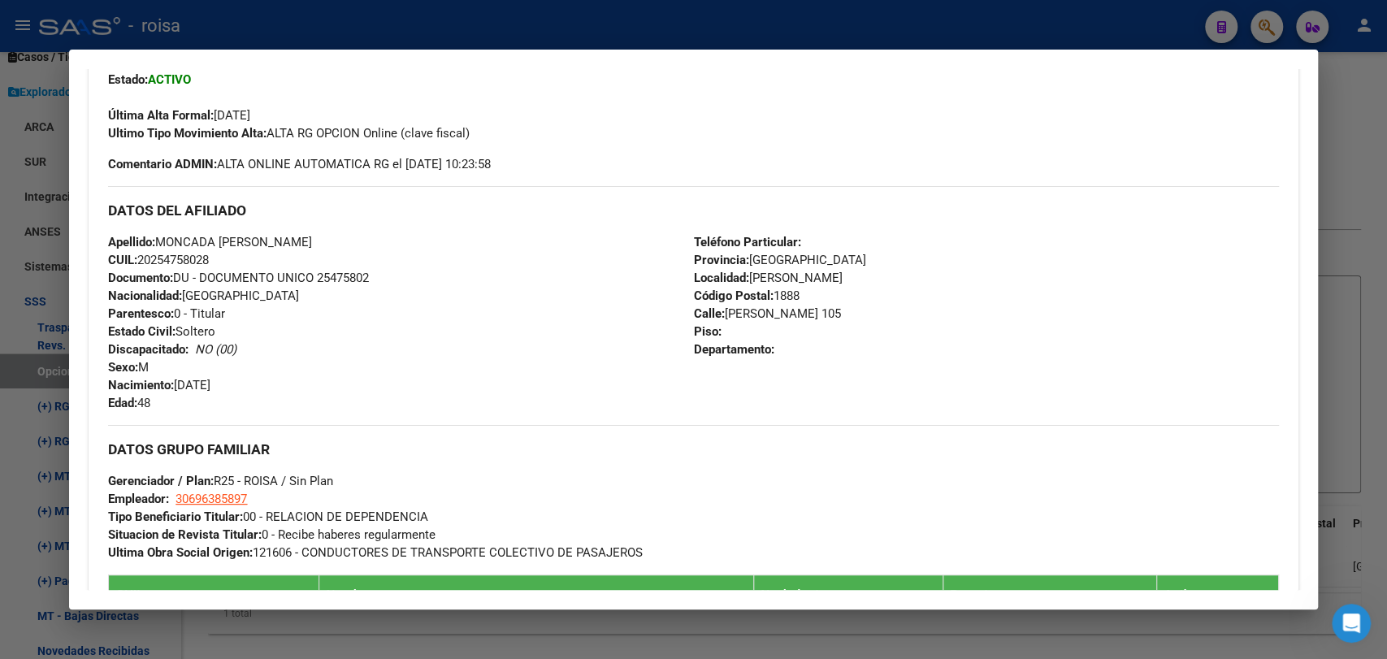
scroll to position [379, 0]
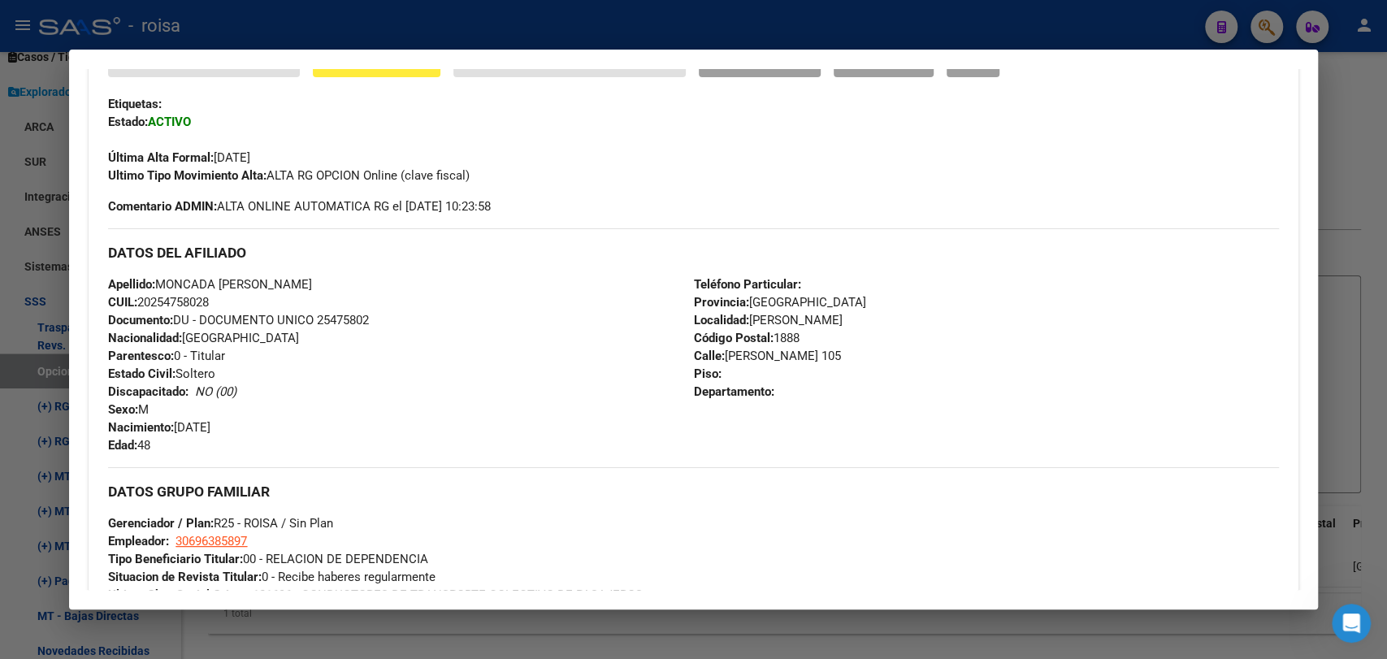
click at [1349, 293] on div at bounding box center [693, 329] width 1387 height 659
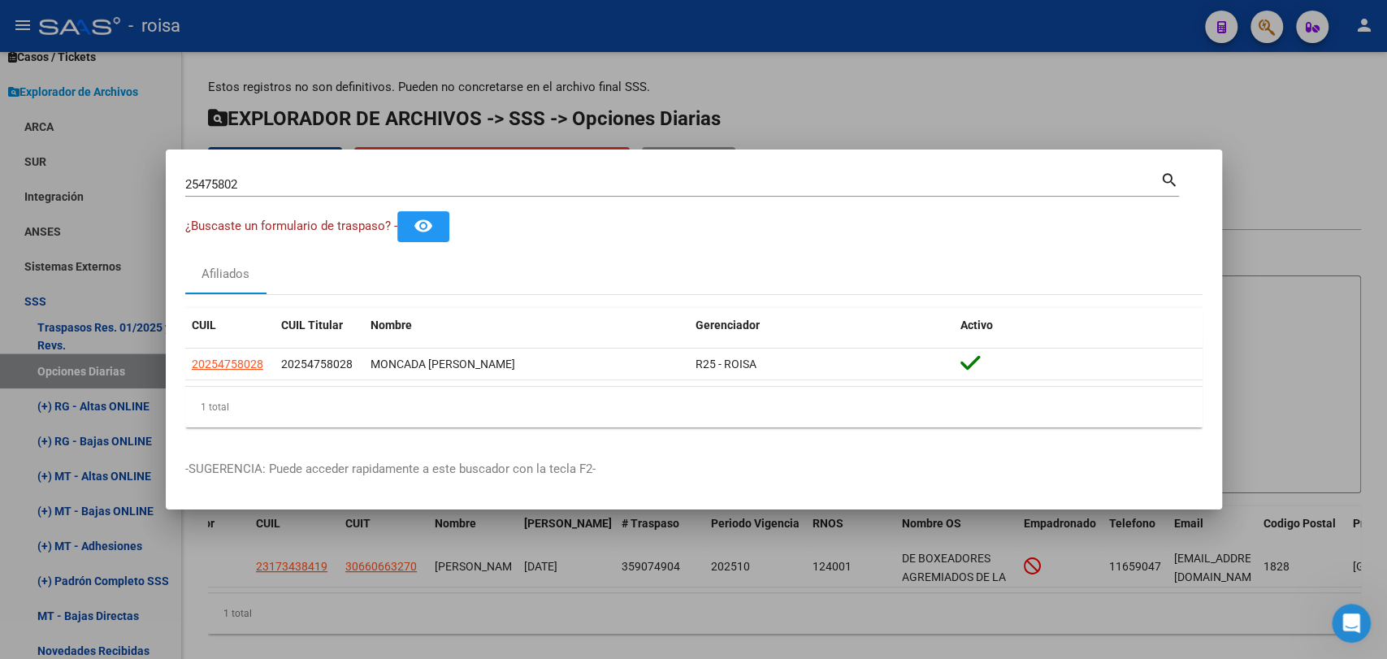
click at [196, 181] on input "25475802" at bounding box center [672, 184] width 975 height 15
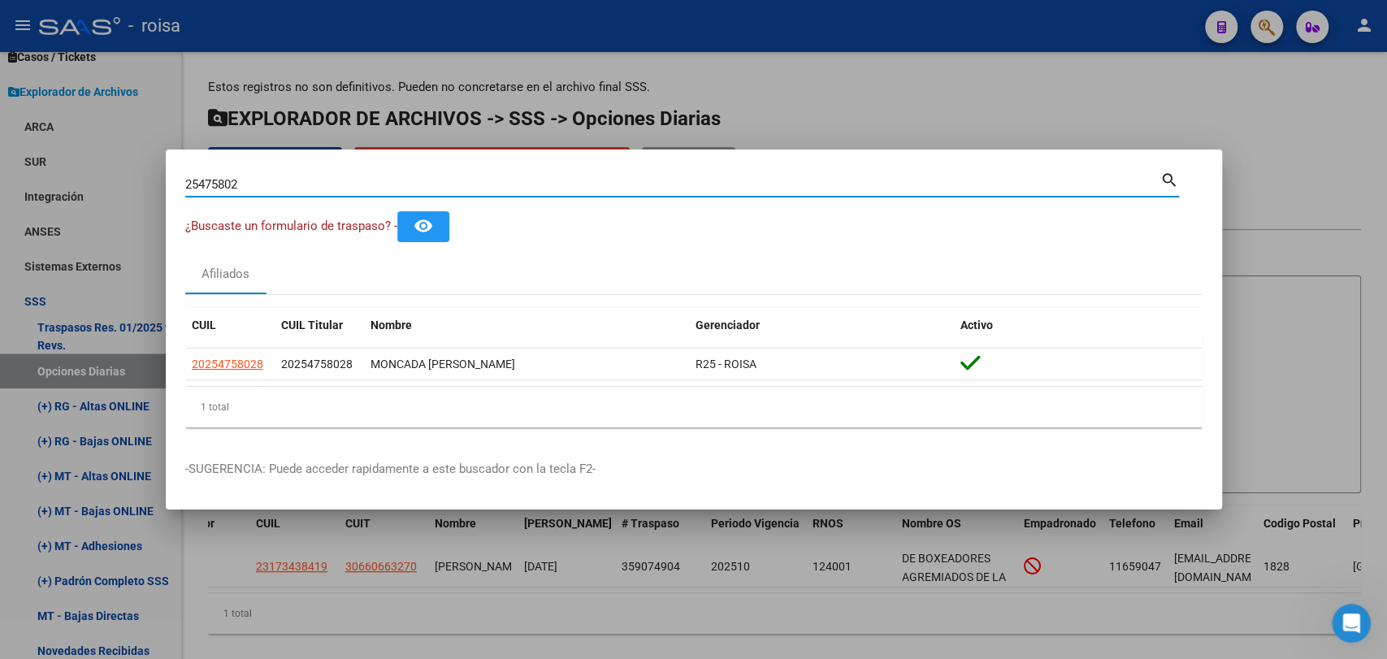
click at [196, 181] on input "25475802" at bounding box center [672, 184] width 975 height 15
paste input "016900304"
type input "20169003042"
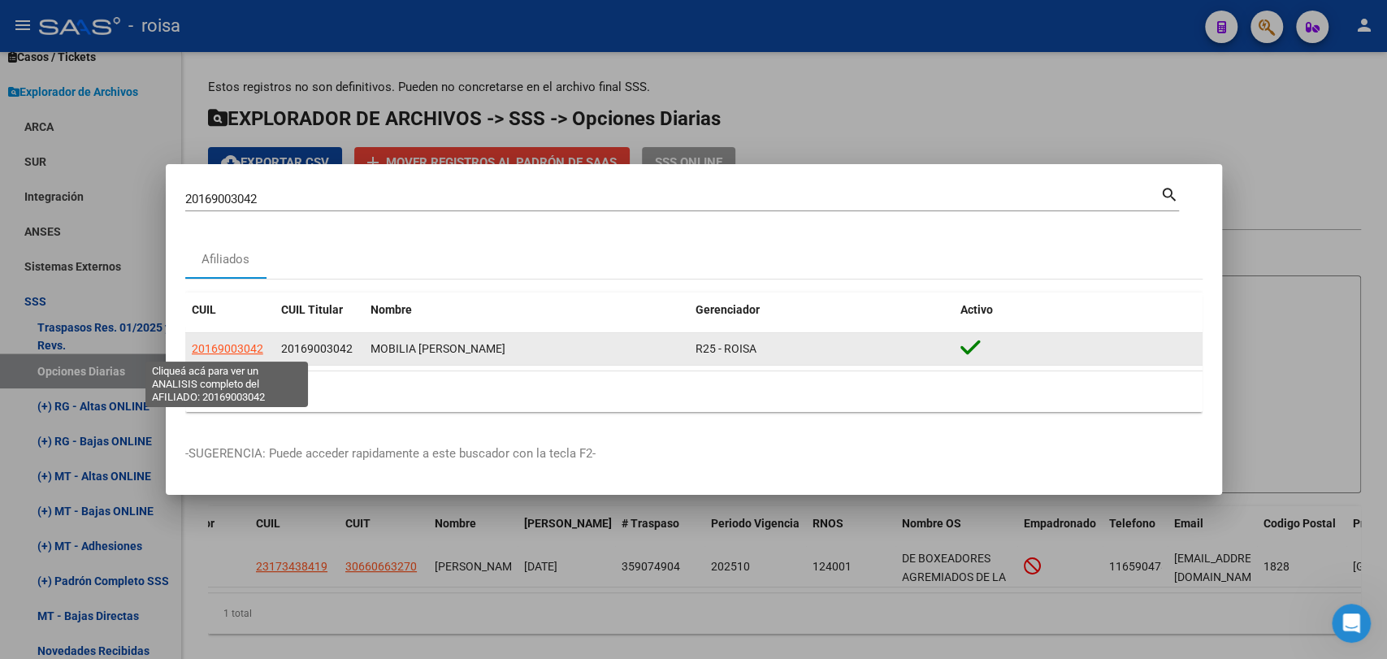
click at [240, 353] on span "20169003042" at bounding box center [227, 348] width 71 height 13
copy span "3"
type textarea "20169003042"
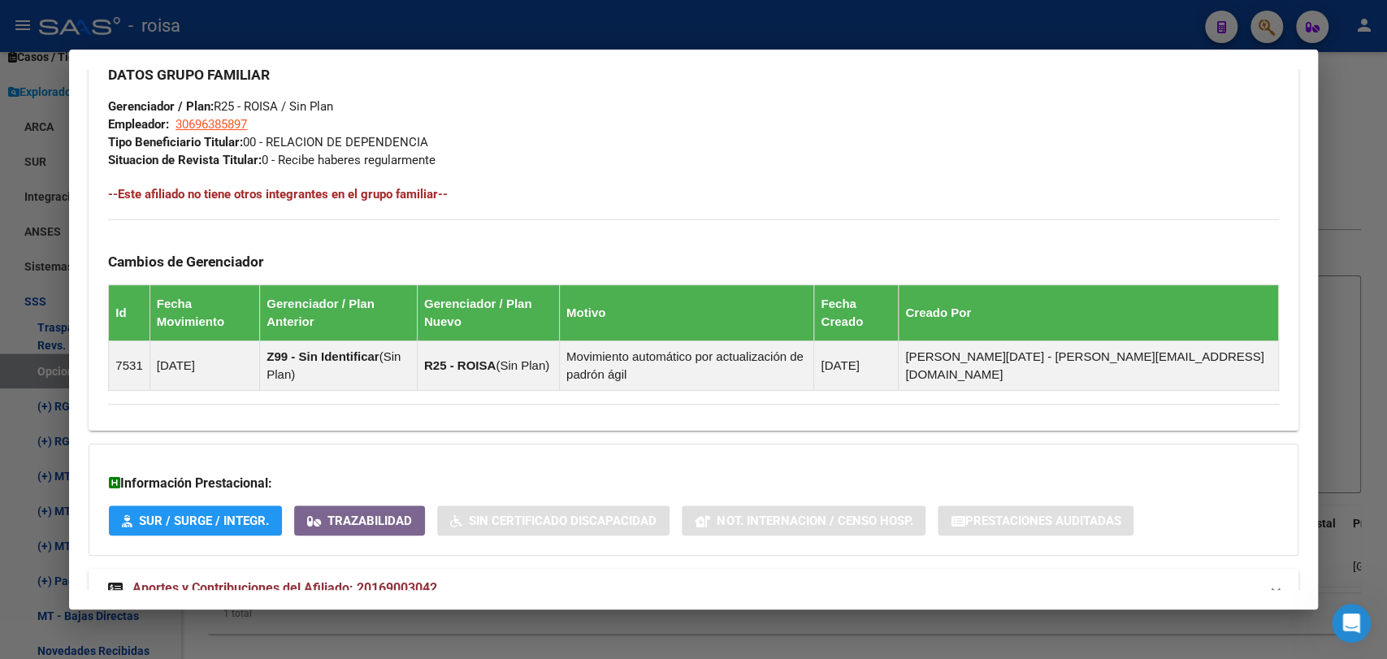
scroll to position [850, 0]
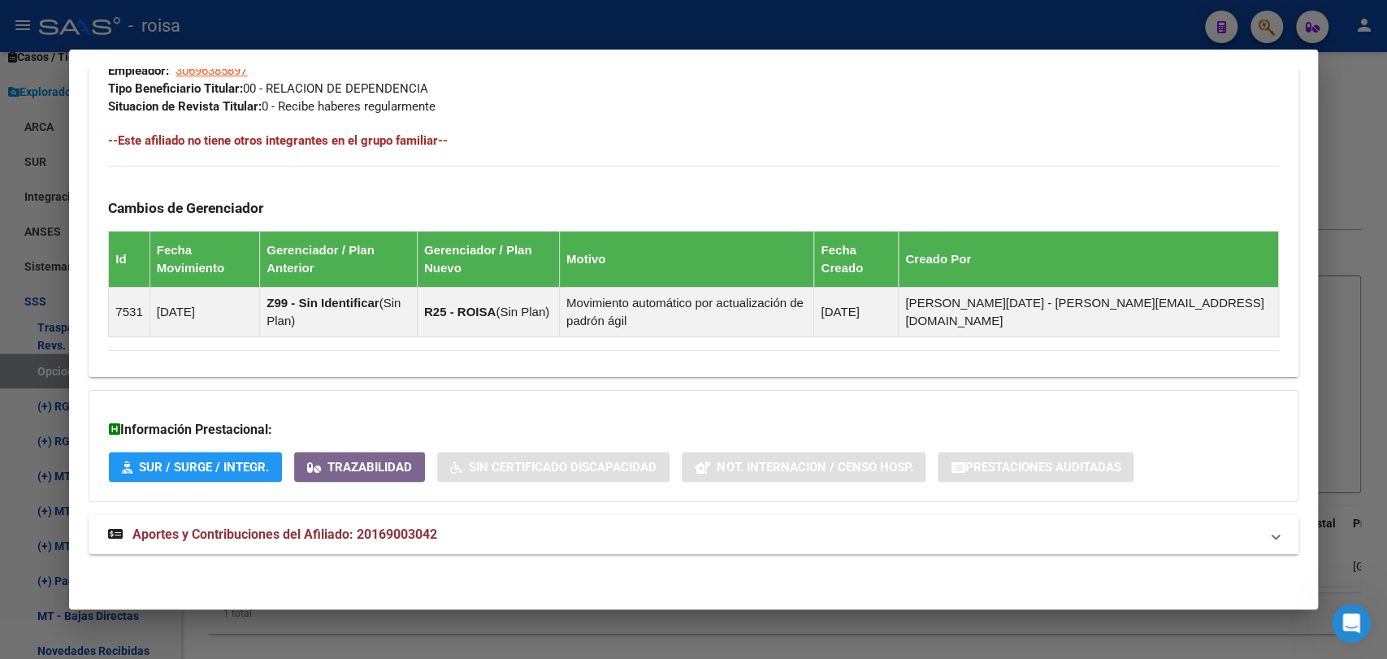
click at [607, 539] on mat-panel-title "Aportes y Contribuciones del Afiliado: 20169003042" at bounding box center [683, 534] width 1150 height 19
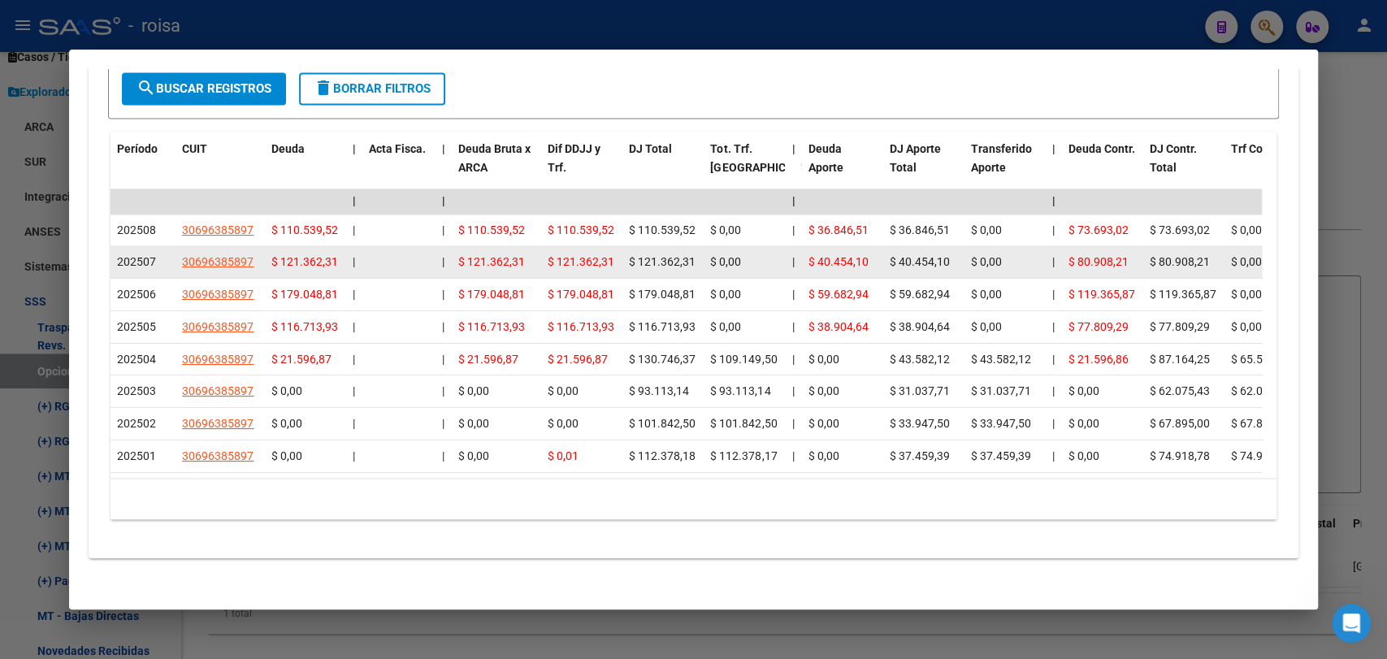
scroll to position [1580, 0]
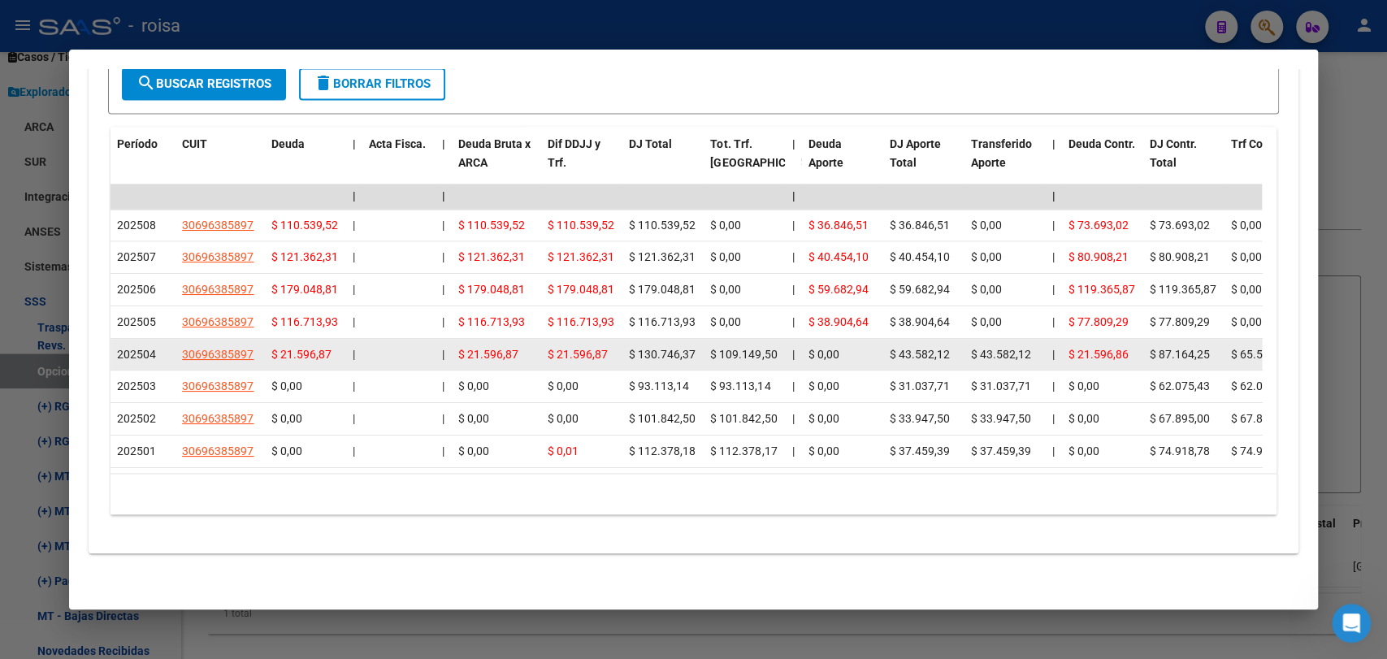
drag, startPoint x: 908, startPoint y: 301, endPoint x: 950, endPoint y: 345, distance: 60.9
click at [950, 345] on datatable-scroller "| | | | | | | | | | | | | 202508 30696385897 $ 110.539,52 | | $ 110.539,52 $ 11…" at bounding box center [685, 326] width 1151 height 284
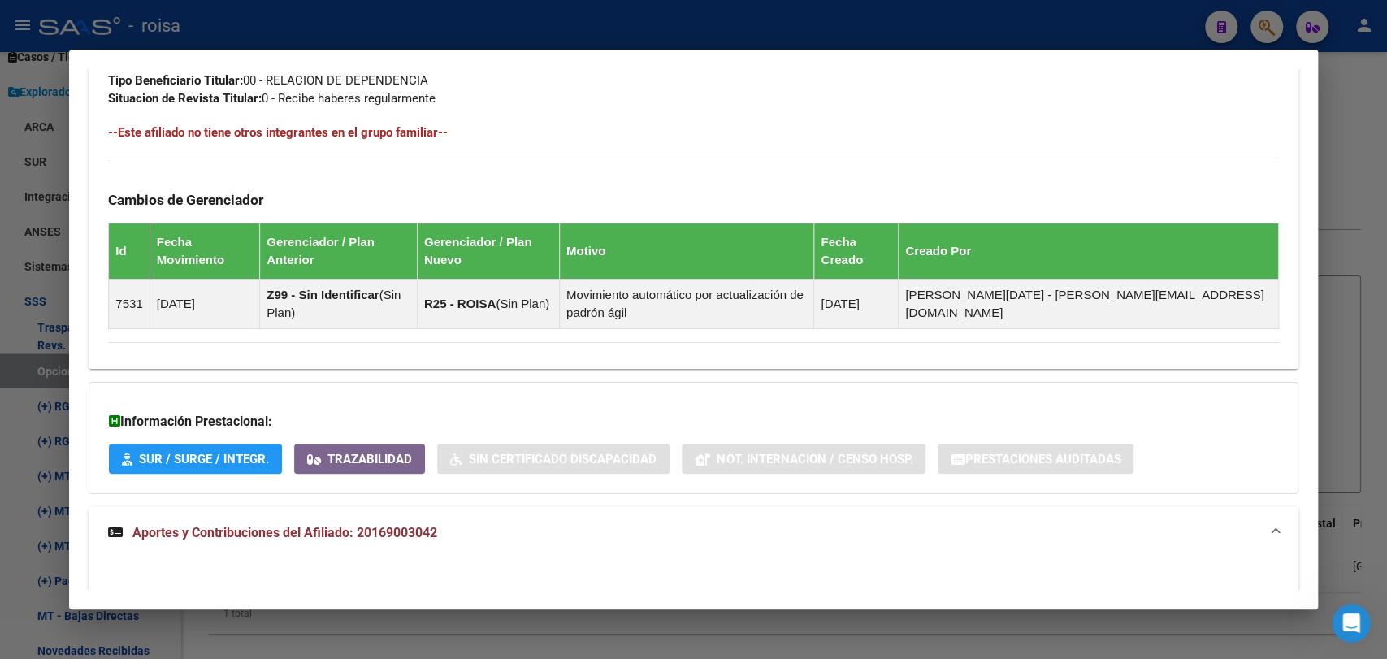
scroll to position [497, 0]
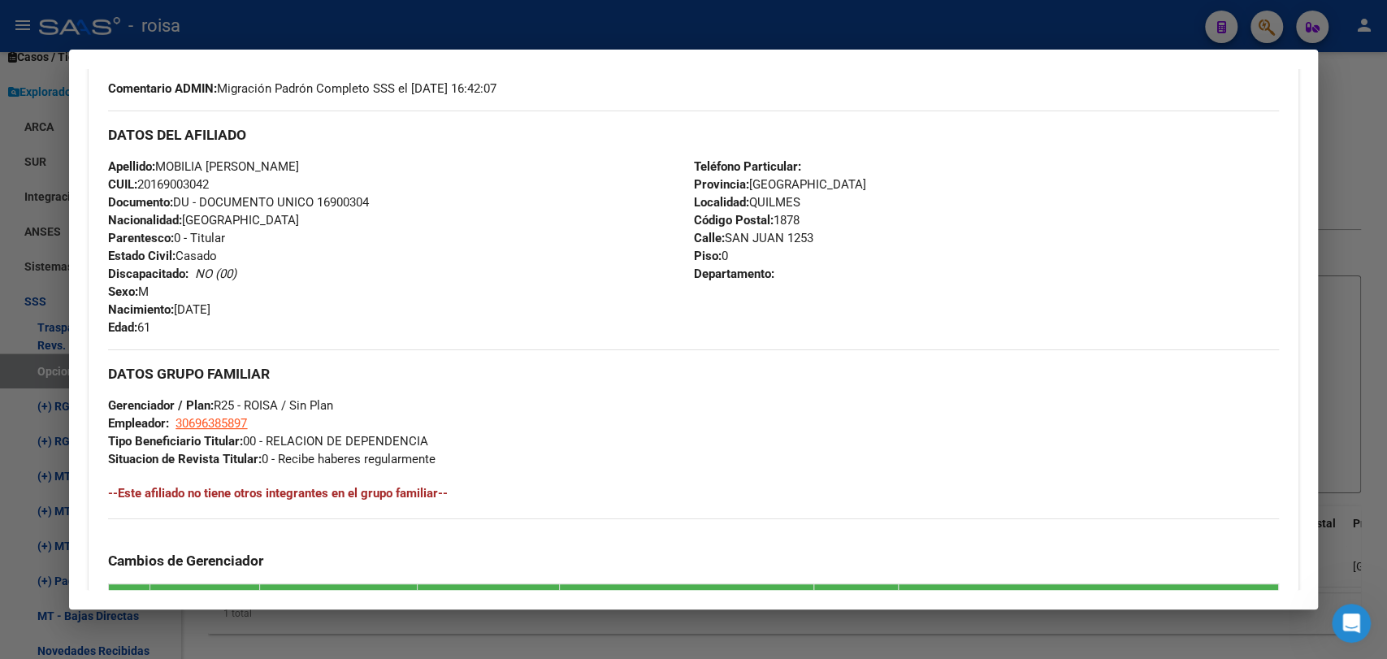
click at [1380, 285] on div at bounding box center [693, 329] width 1387 height 659
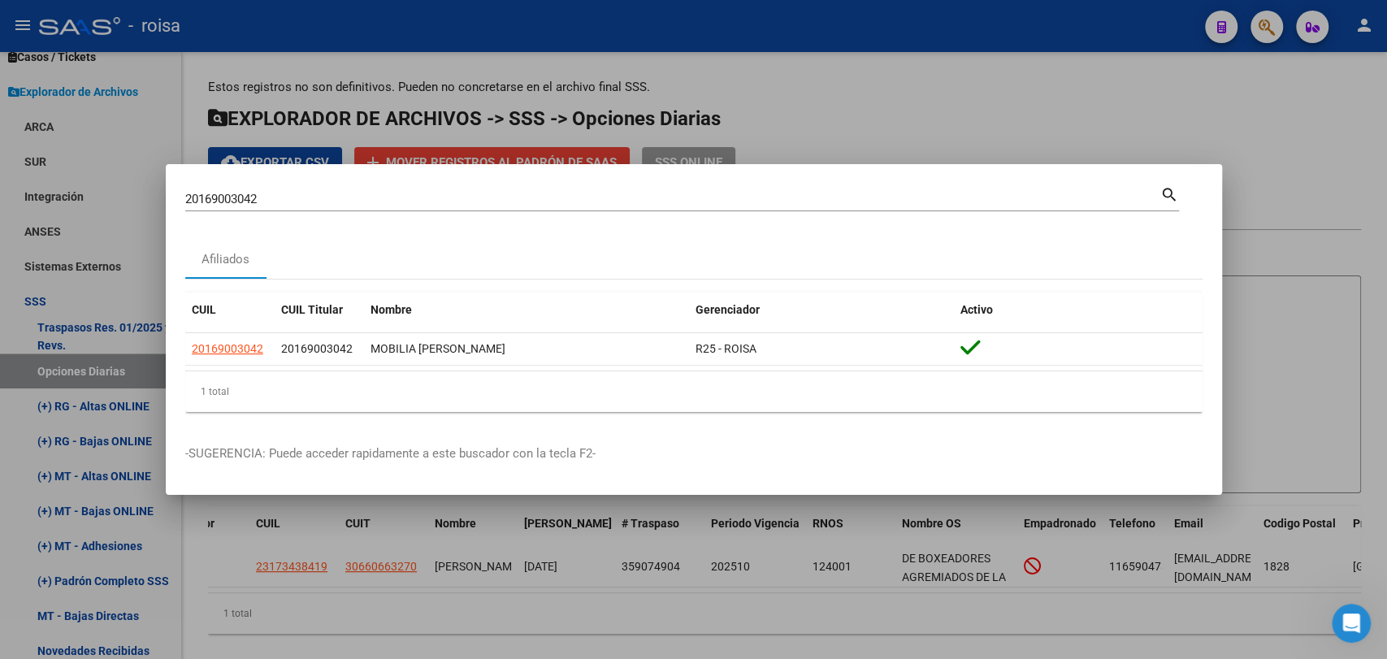
click at [232, 208] on div "20169003042 Buscar (apellido, dni, [PERSON_NAME], [PERSON_NAME], cuit, obra soc…" at bounding box center [672, 199] width 975 height 24
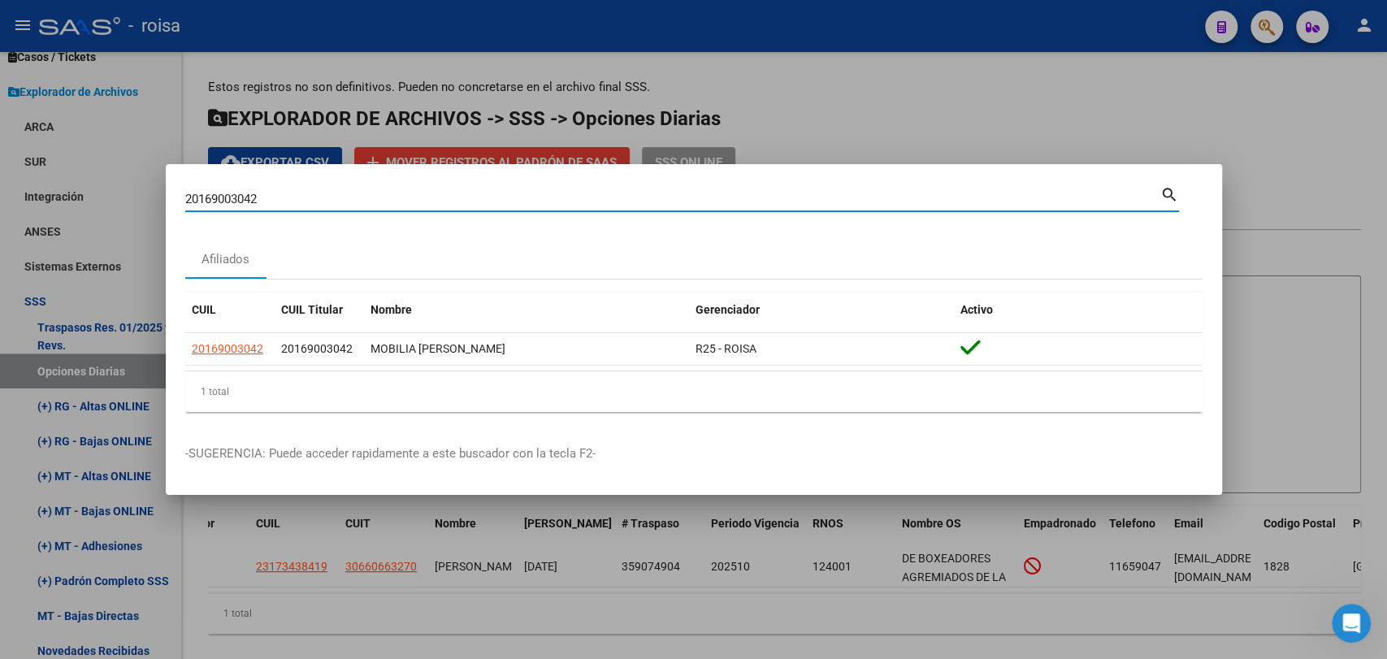
click at [232, 208] on div "20169003042 Buscar (apellido, dni, [PERSON_NAME], [PERSON_NAME], cuit, obra soc…" at bounding box center [672, 199] width 975 height 24
click at [232, 197] on input "20169003042" at bounding box center [672, 199] width 975 height 15
type input "32601231"
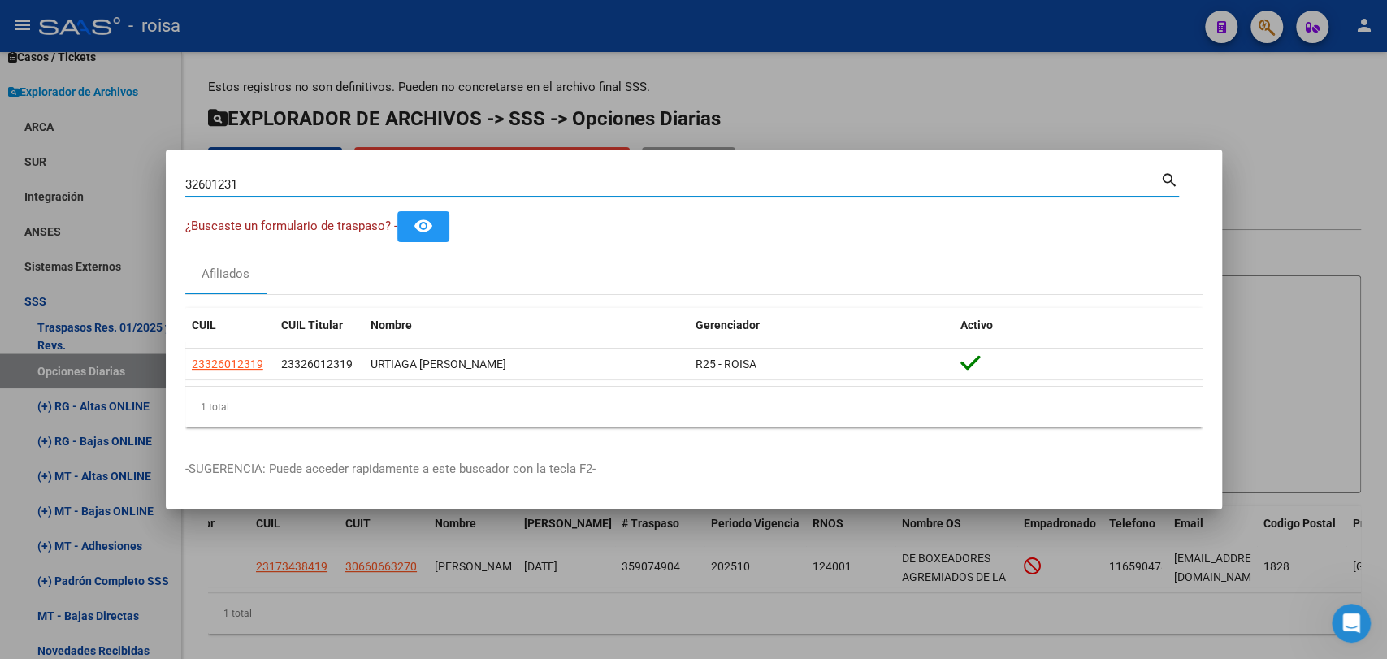
click at [784, 180] on input "32601231" at bounding box center [672, 184] width 975 height 15
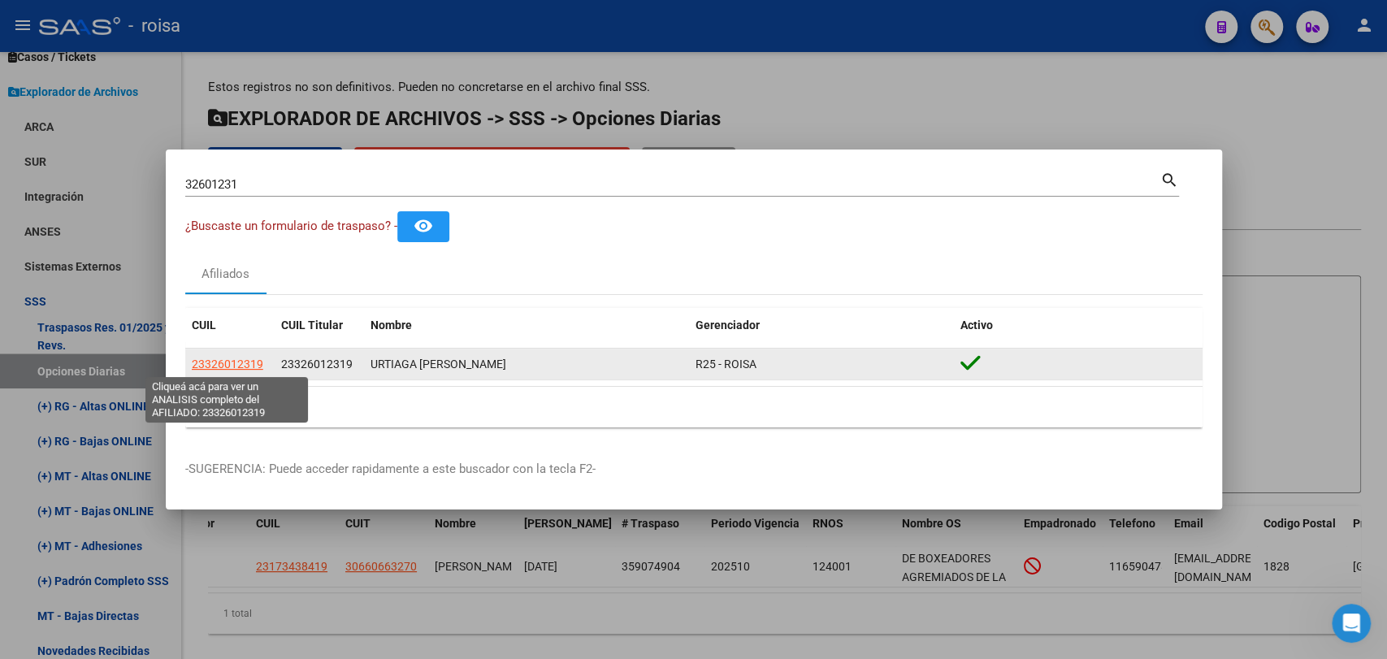
click at [209, 368] on span "23326012319" at bounding box center [227, 363] width 71 height 13
type textarea "23326012319"
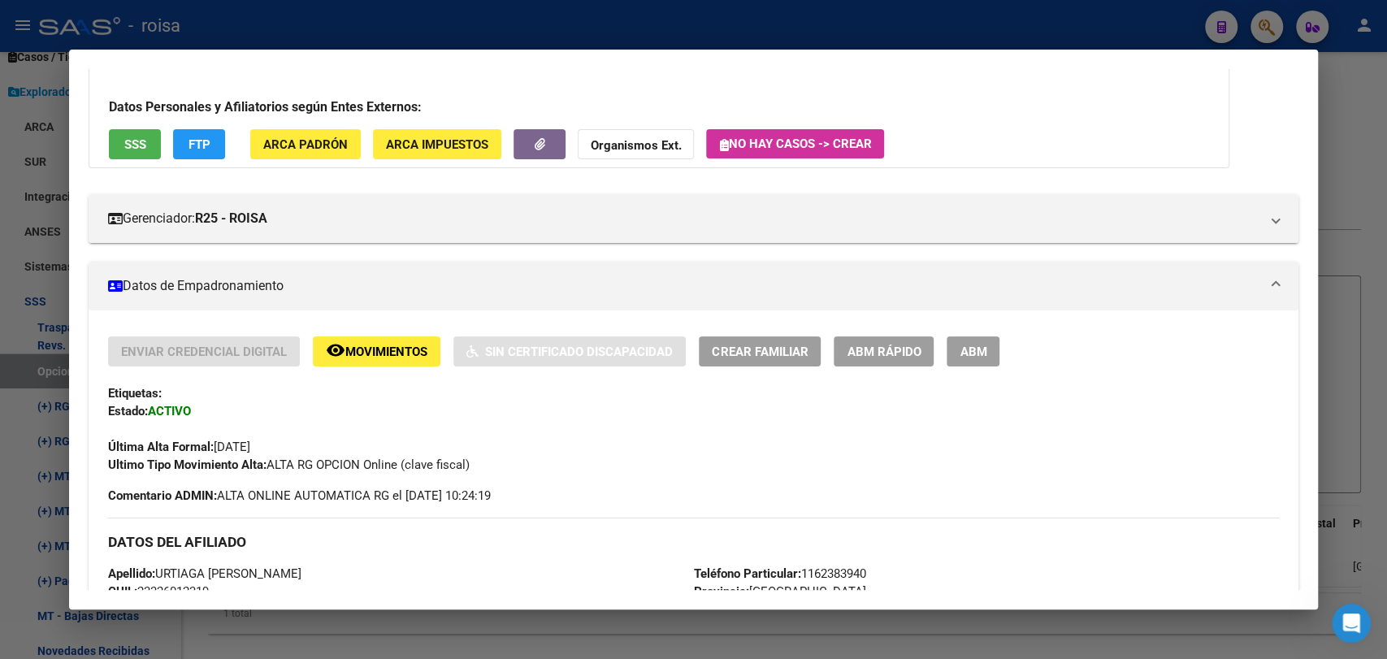
scroll to position [0, 0]
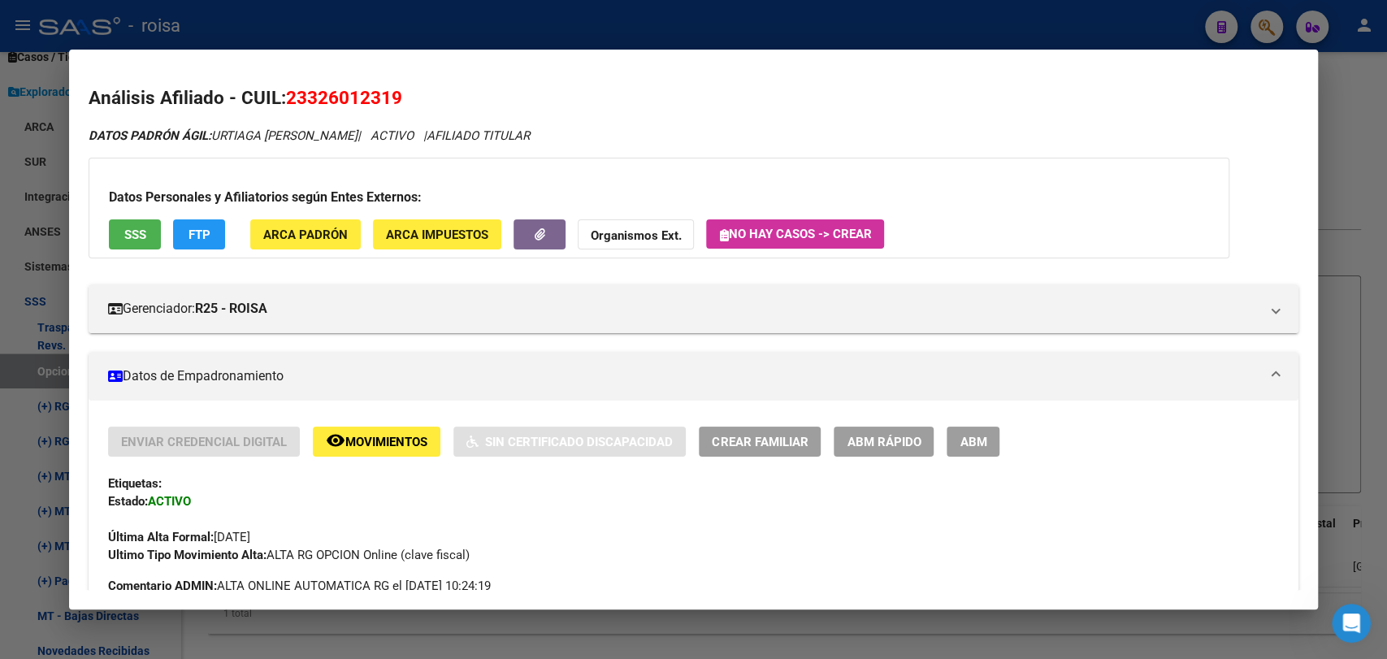
click at [1368, 268] on div at bounding box center [693, 329] width 1387 height 659
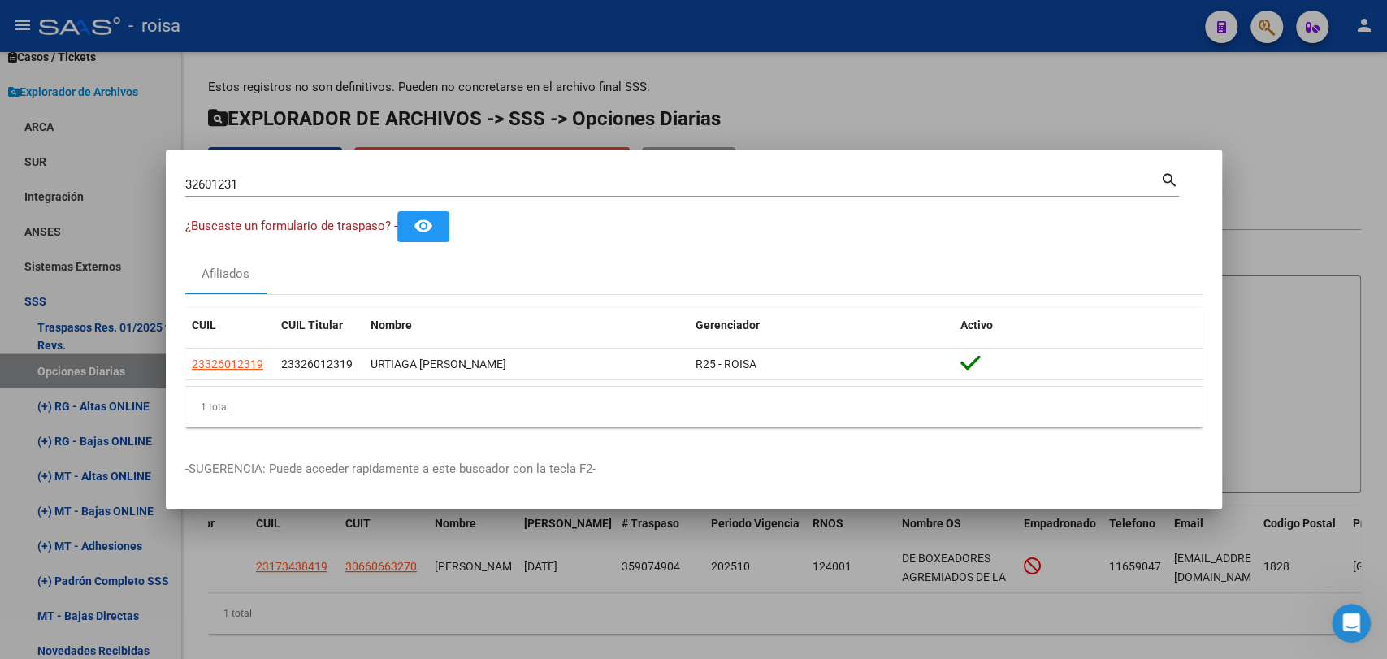
click at [288, 182] on input "32601231" at bounding box center [672, 184] width 975 height 15
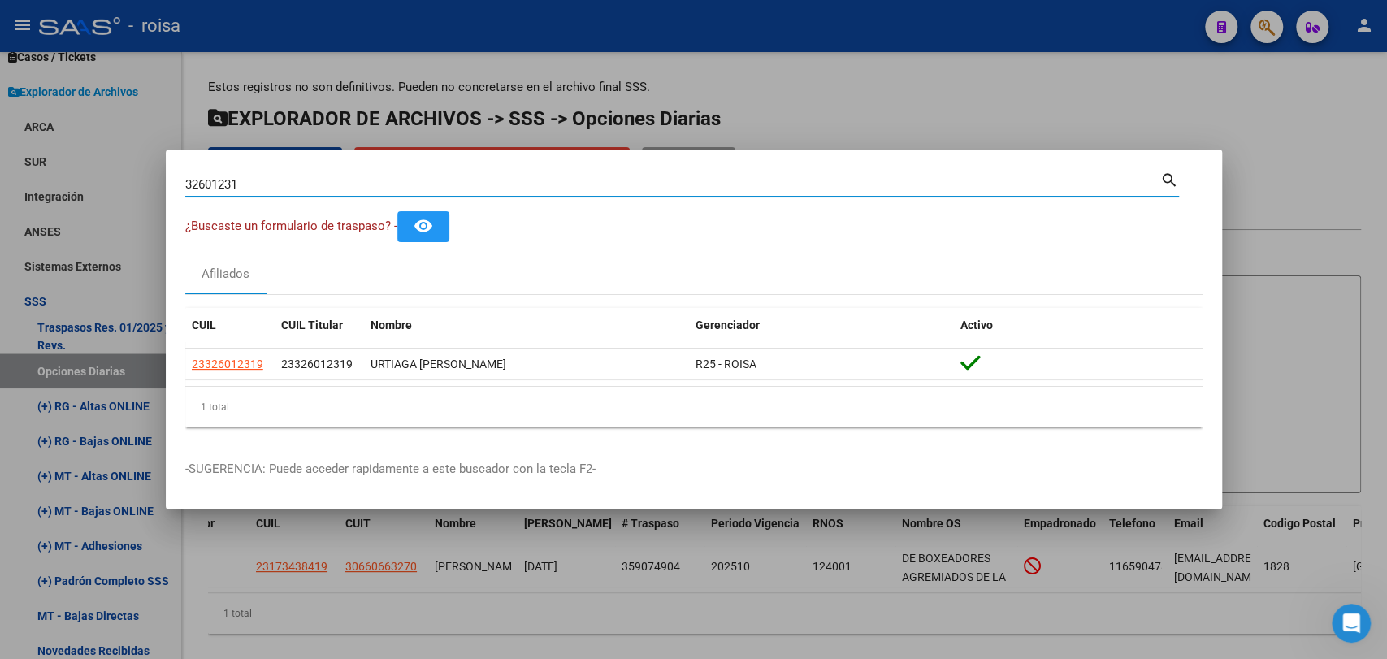
click at [288, 182] on input "32601231" at bounding box center [672, 184] width 975 height 15
type input "35904552"
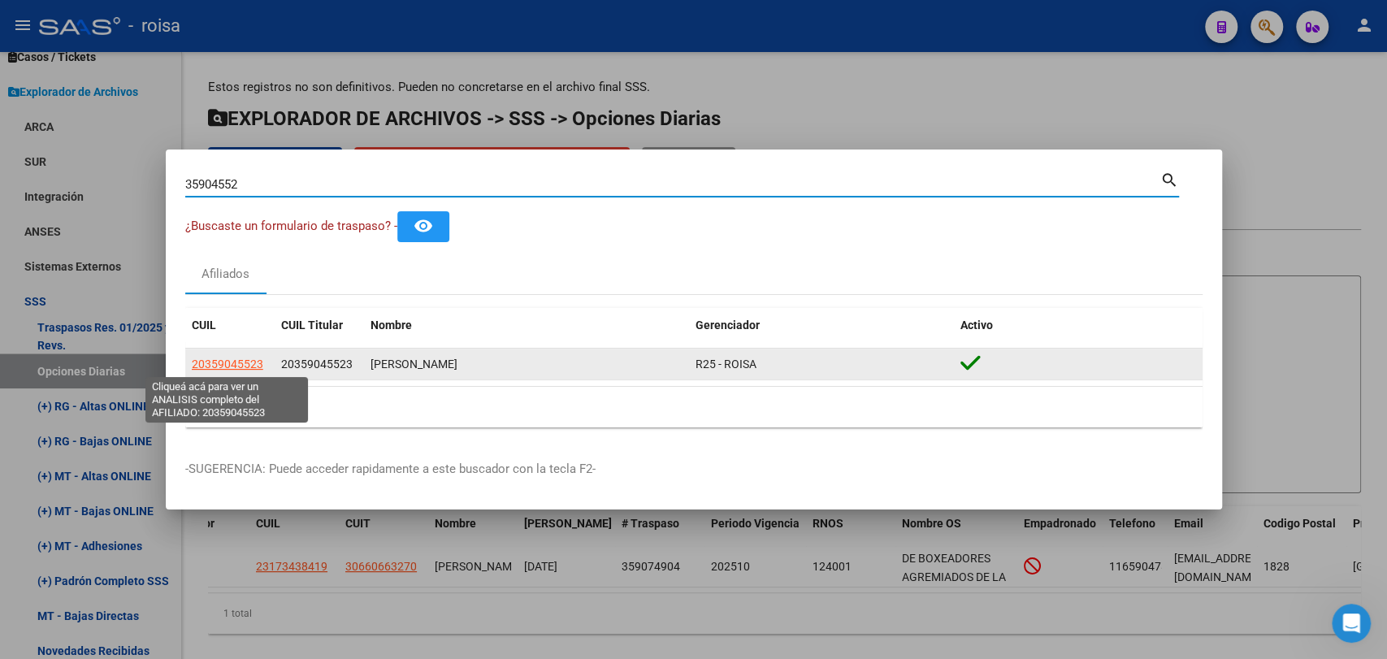
click at [251, 364] on span "20359045523" at bounding box center [227, 363] width 71 height 13
type textarea "20359045523"
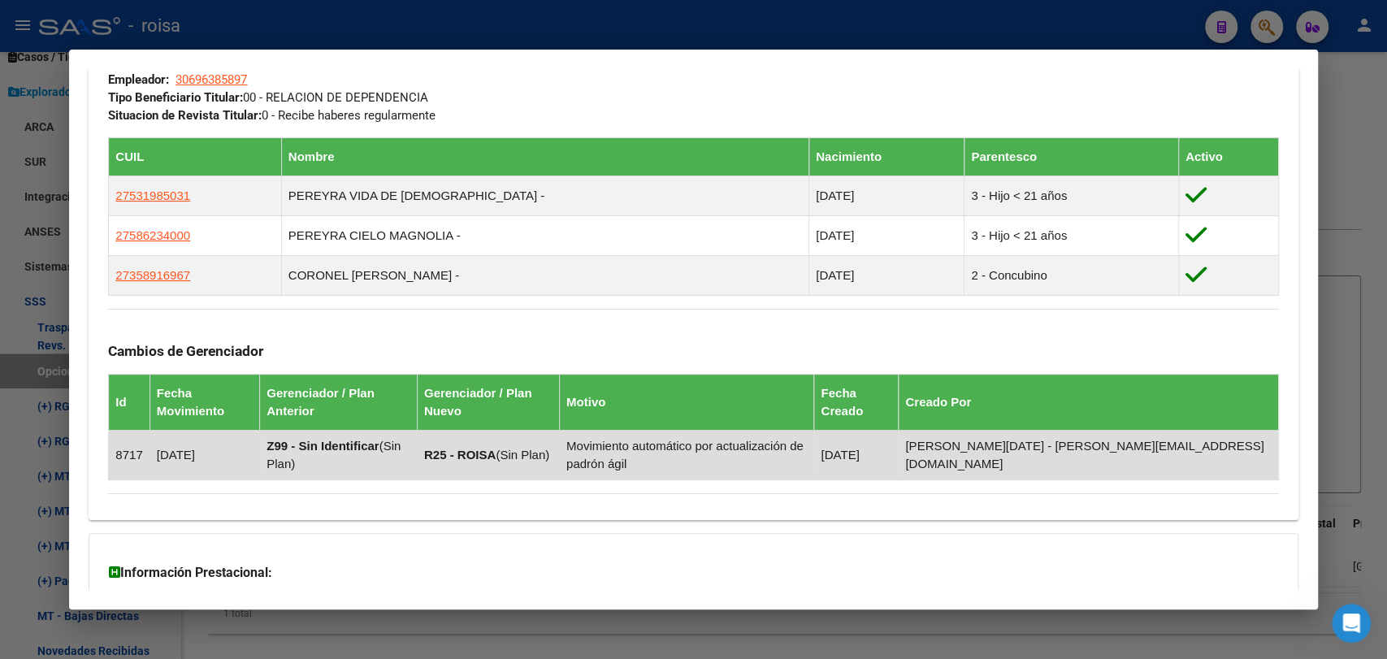
scroll to position [982, 0]
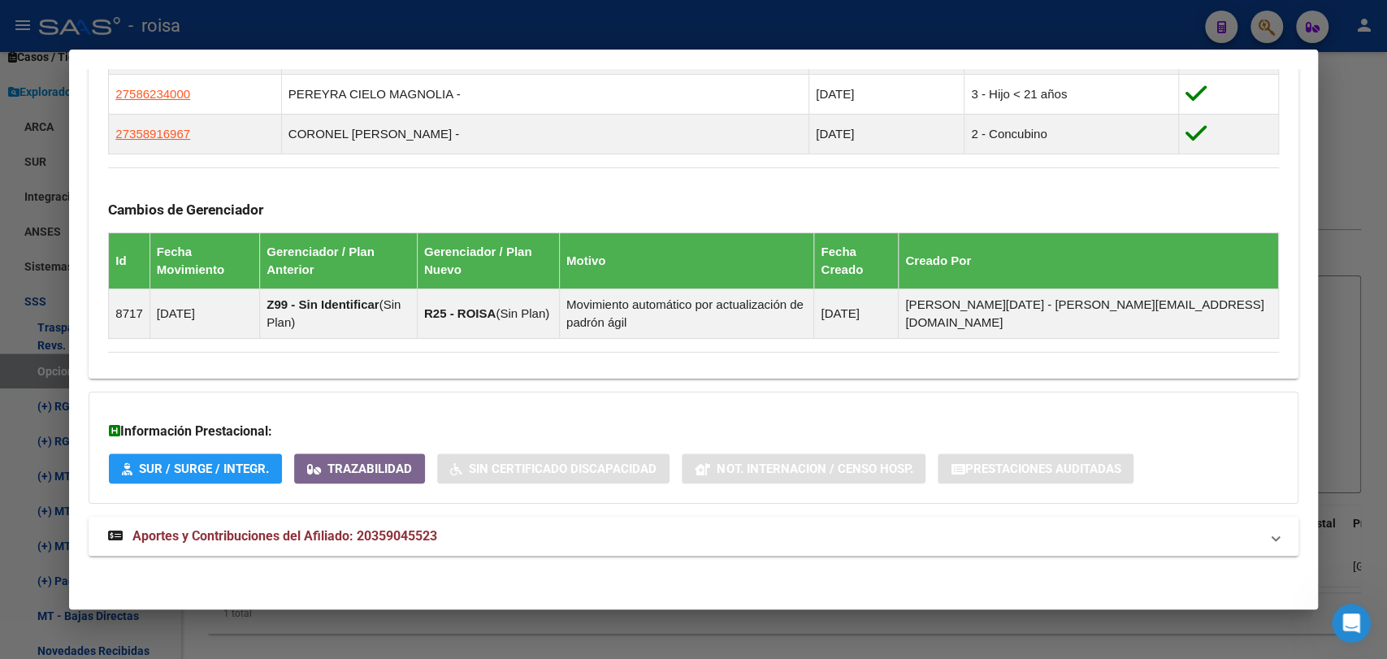
click at [393, 537] on span "Aportes y Contribuciones del Afiliado: 20359045523" at bounding box center [284, 535] width 305 height 15
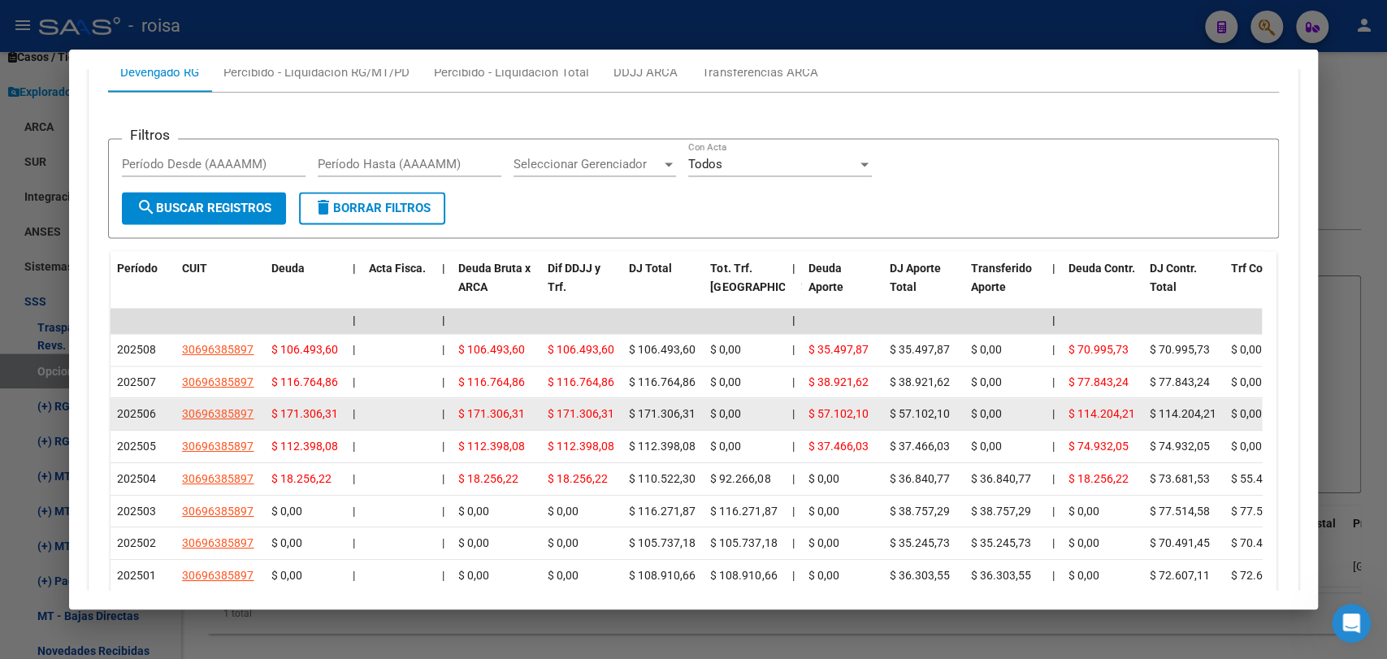
scroll to position [1713, 0]
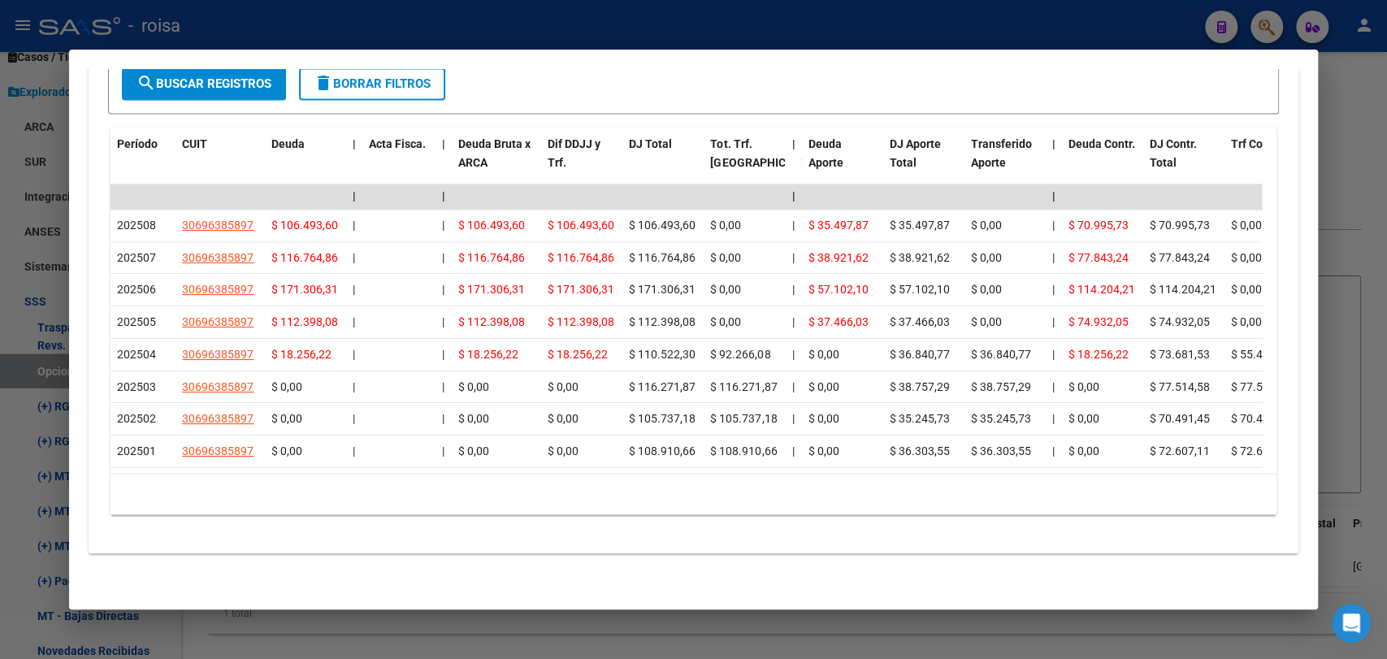
click at [1385, 260] on div at bounding box center [693, 329] width 1387 height 659
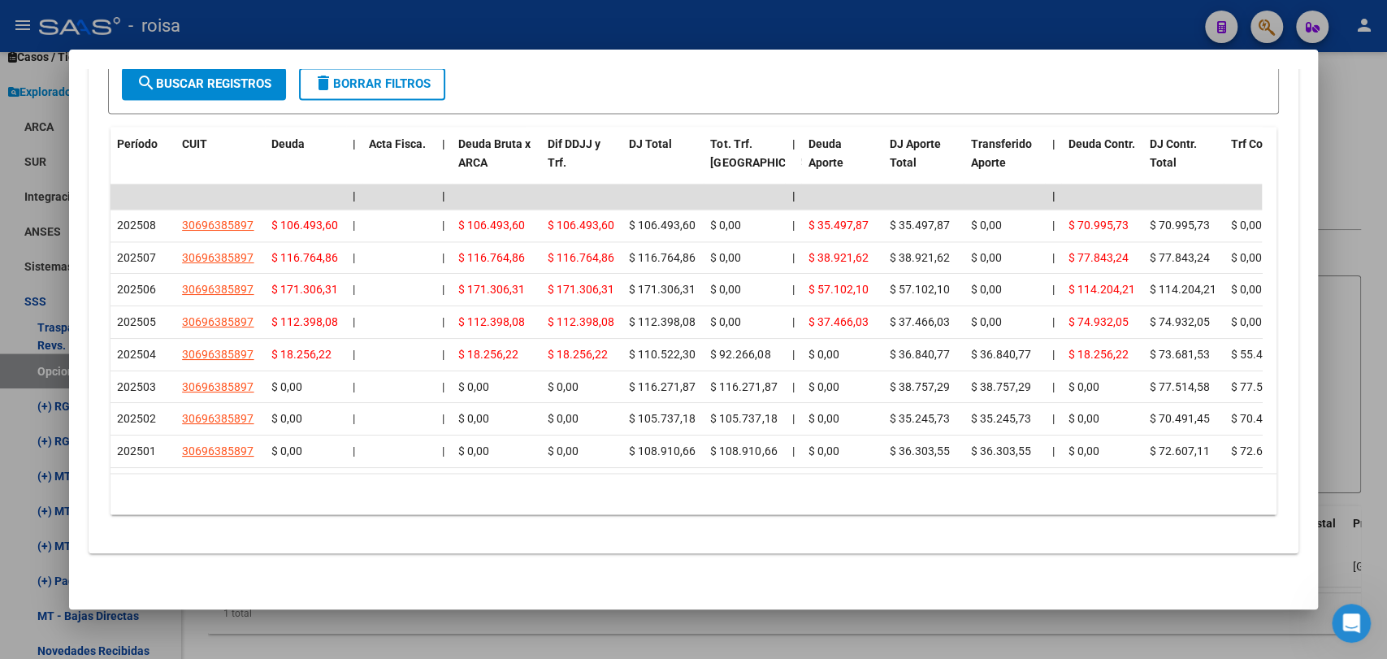
click at [1365, 264] on div at bounding box center [693, 329] width 1387 height 659
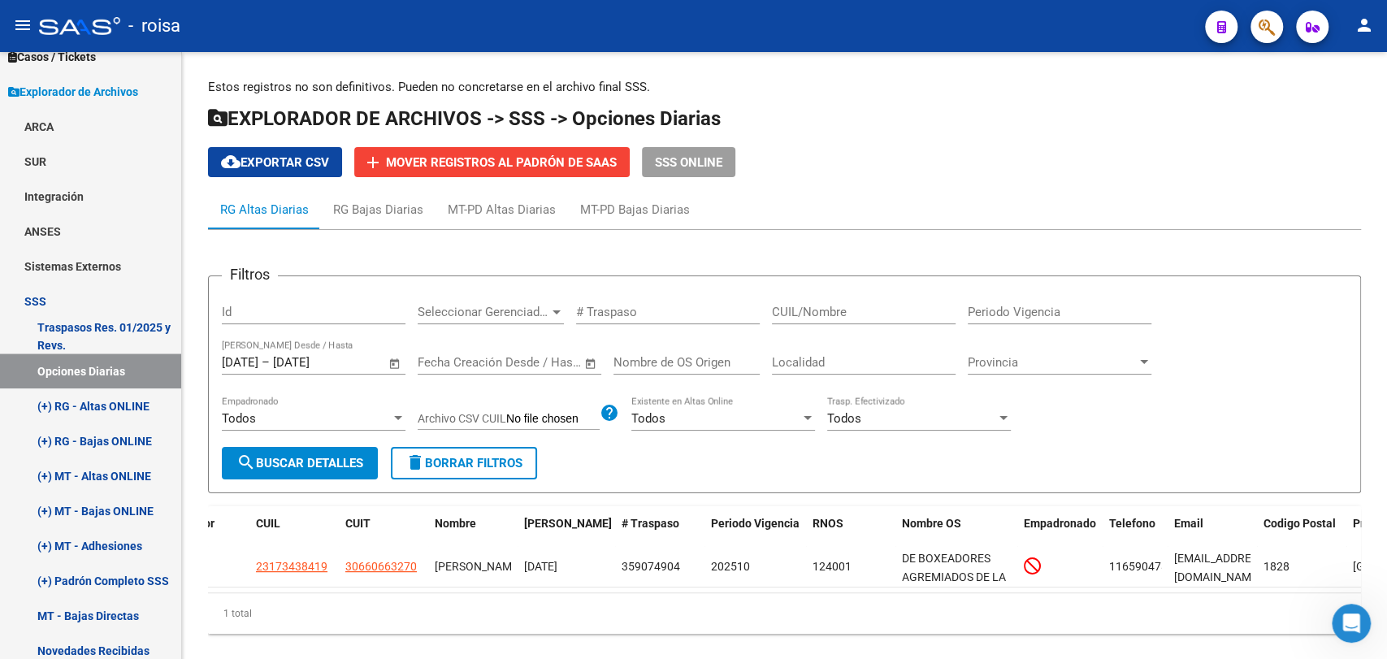
click at [1262, 38] on span "button" at bounding box center [1266, 27] width 16 height 33
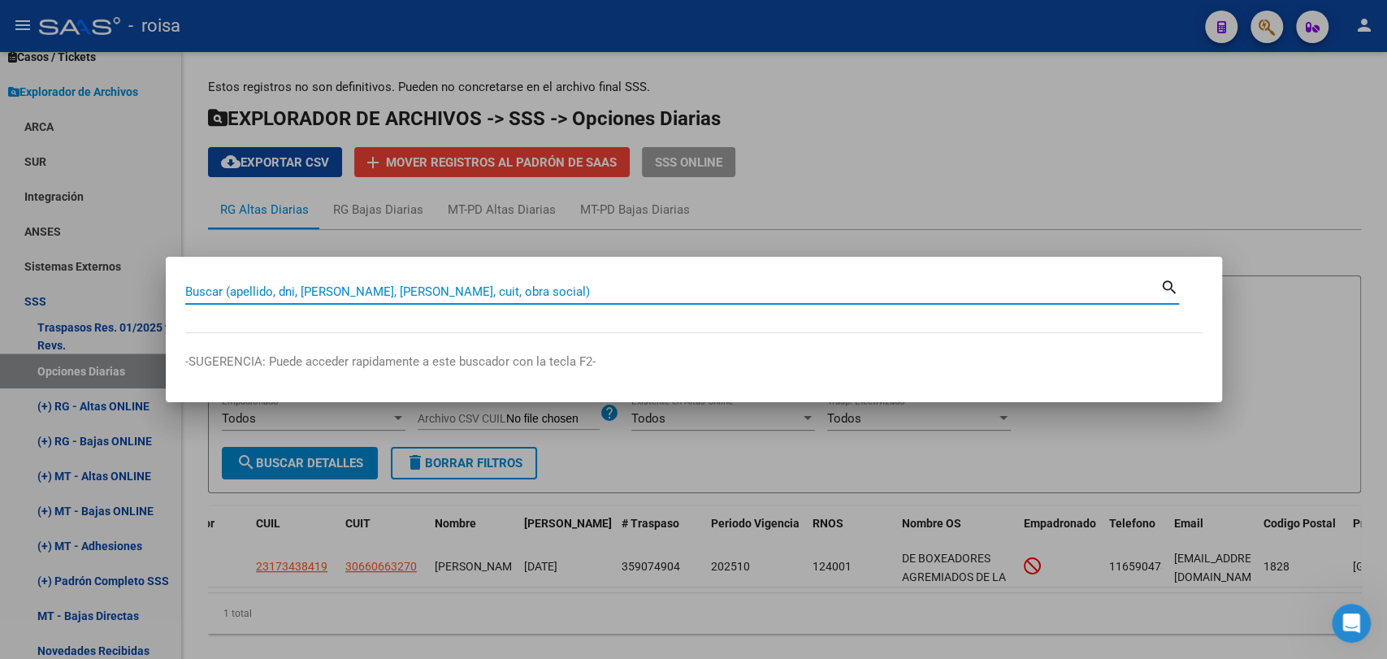
paste input "39913675"
type input "39913675"
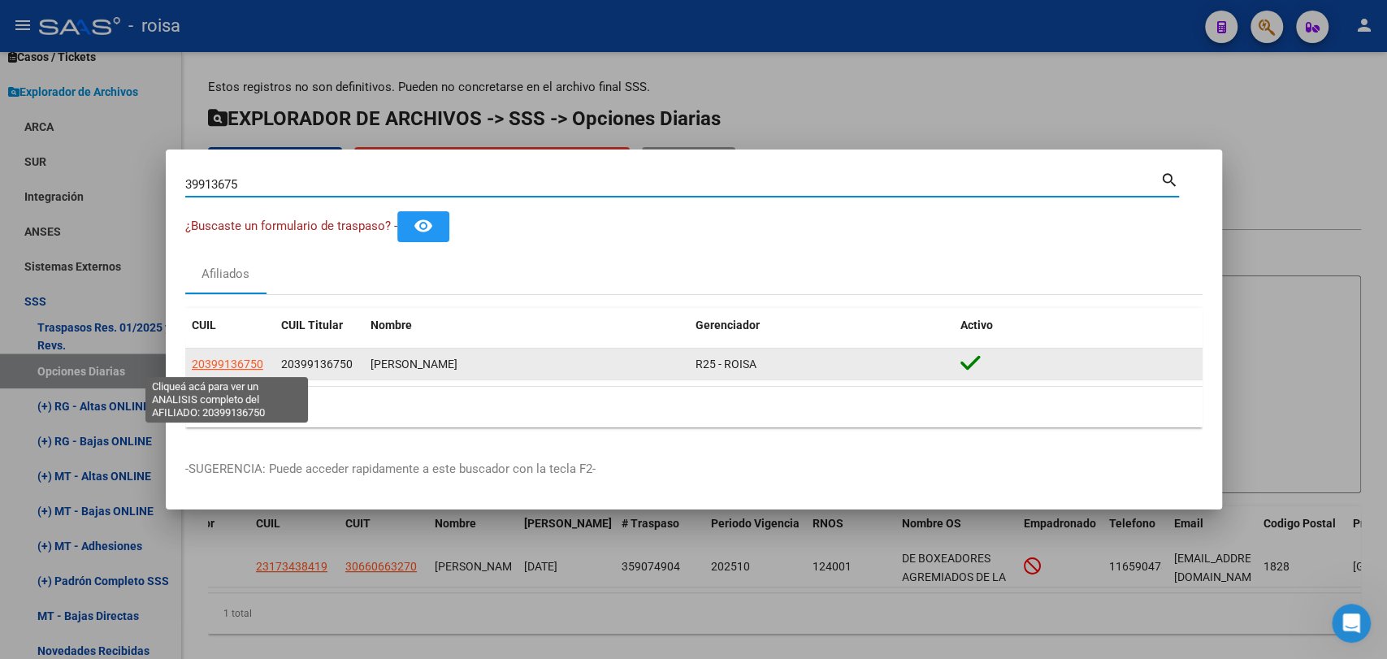
click at [237, 368] on span "20399136750" at bounding box center [227, 363] width 71 height 13
type textarea "20399136750"
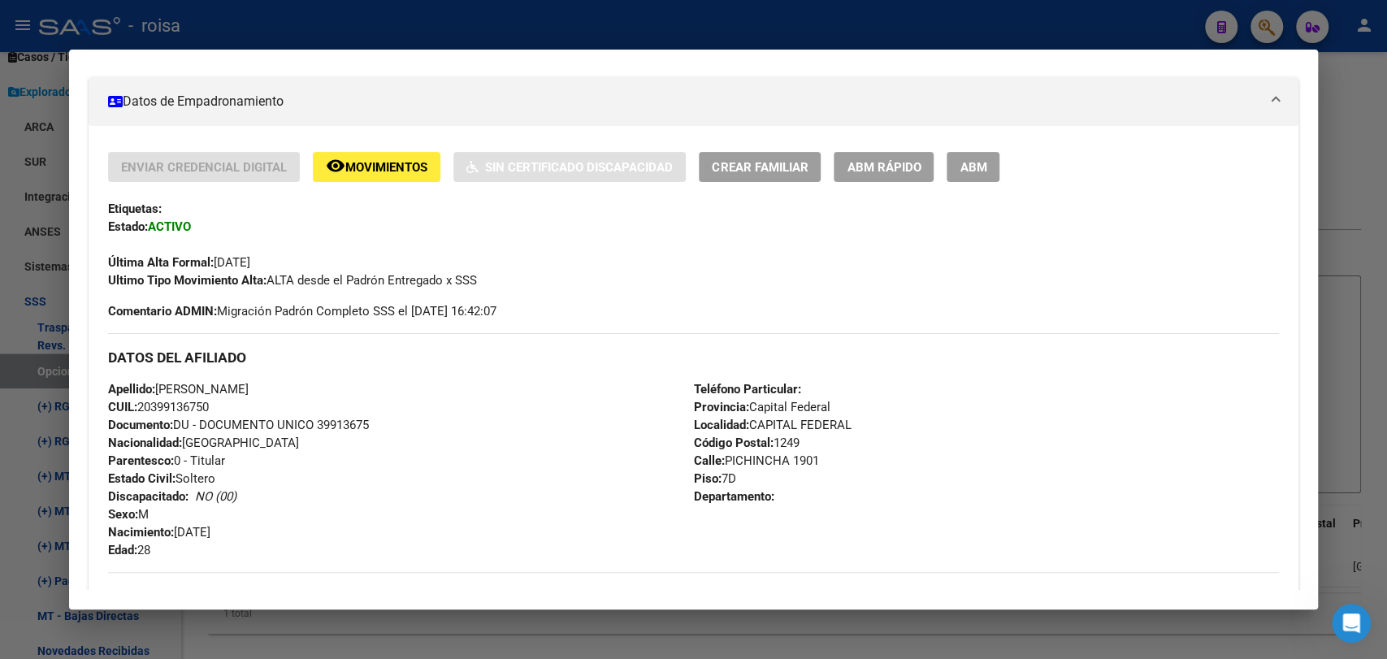
scroll to position [286, 0]
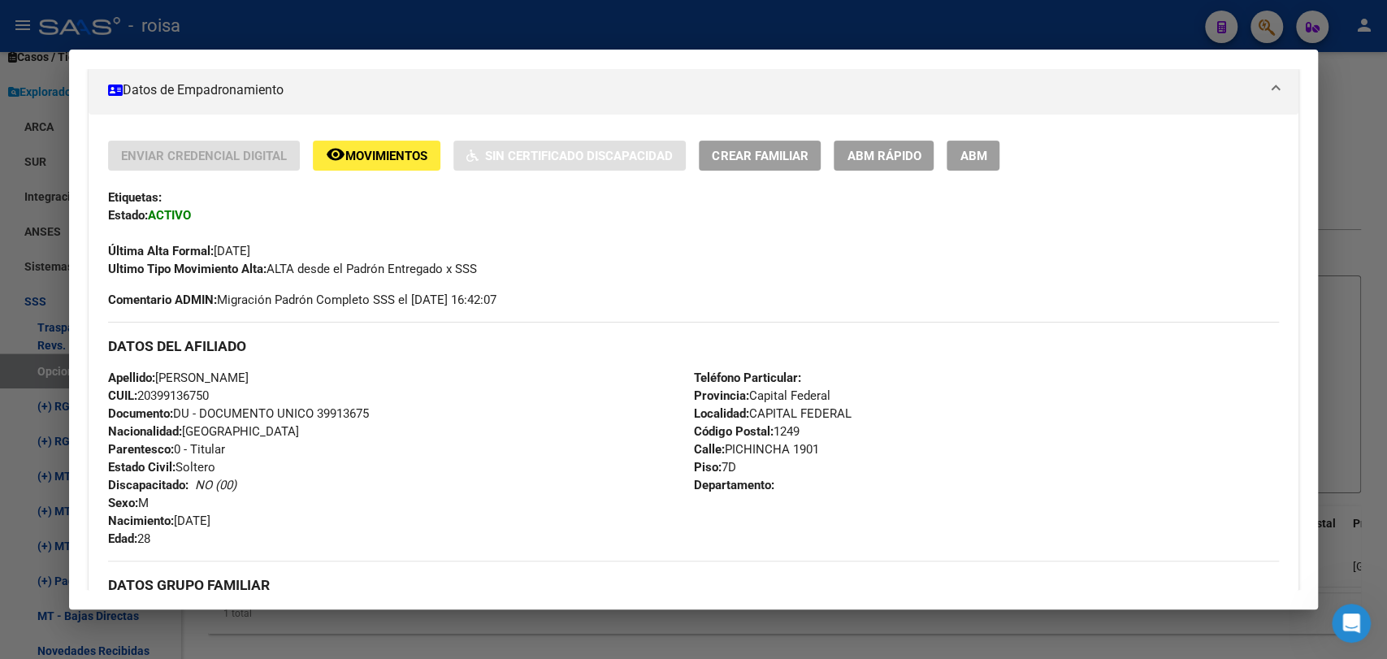
click at [201, 392] on span "CUIL: 20399136750" at bounding box center [158, 395] width 101 height 15
copy span "20399136750"
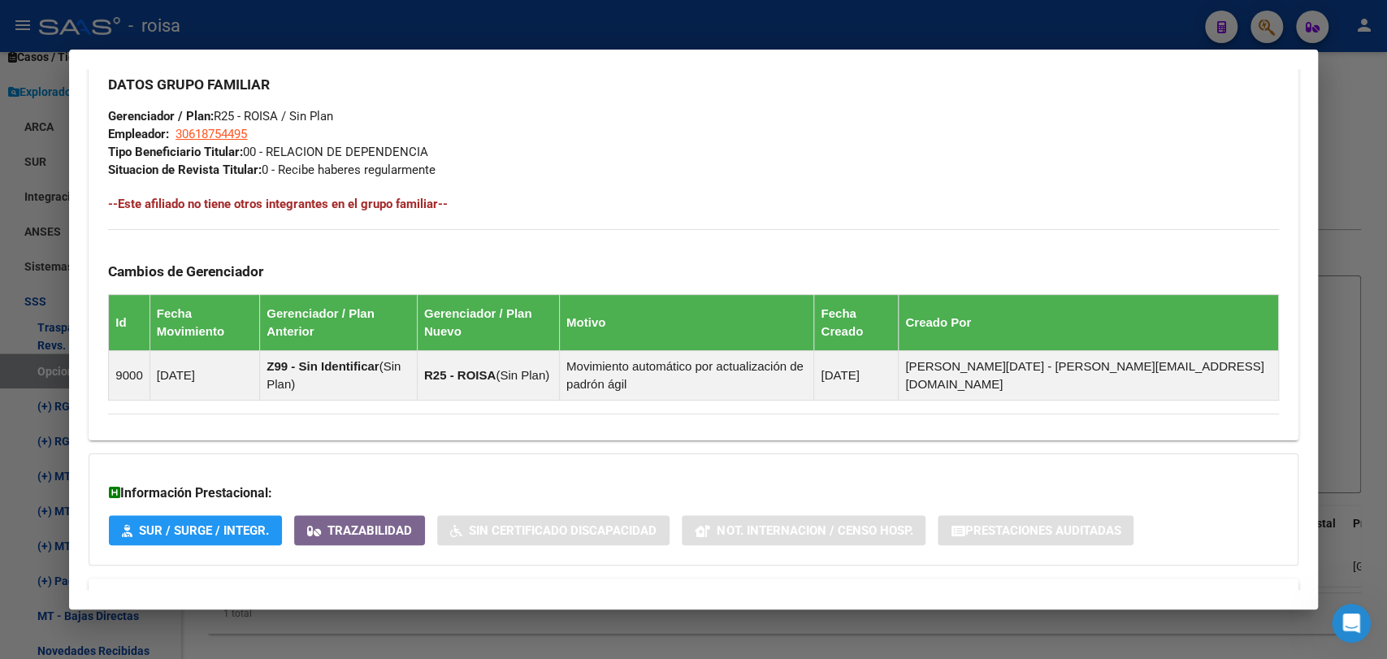
scroll to position [850, 0]
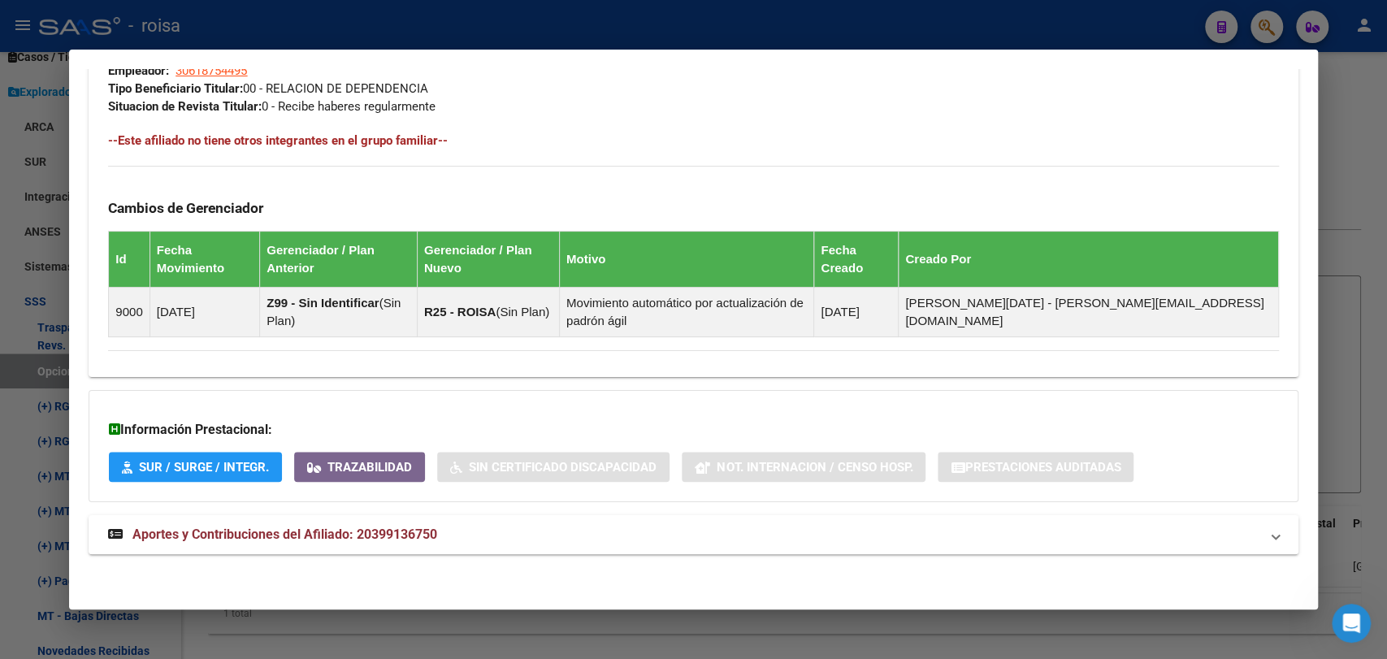
click at [357, 537] on span "Aportes y Contribuciones del Afiliado: 20399136750" at bounding box center [284, 533] width 305 height 15
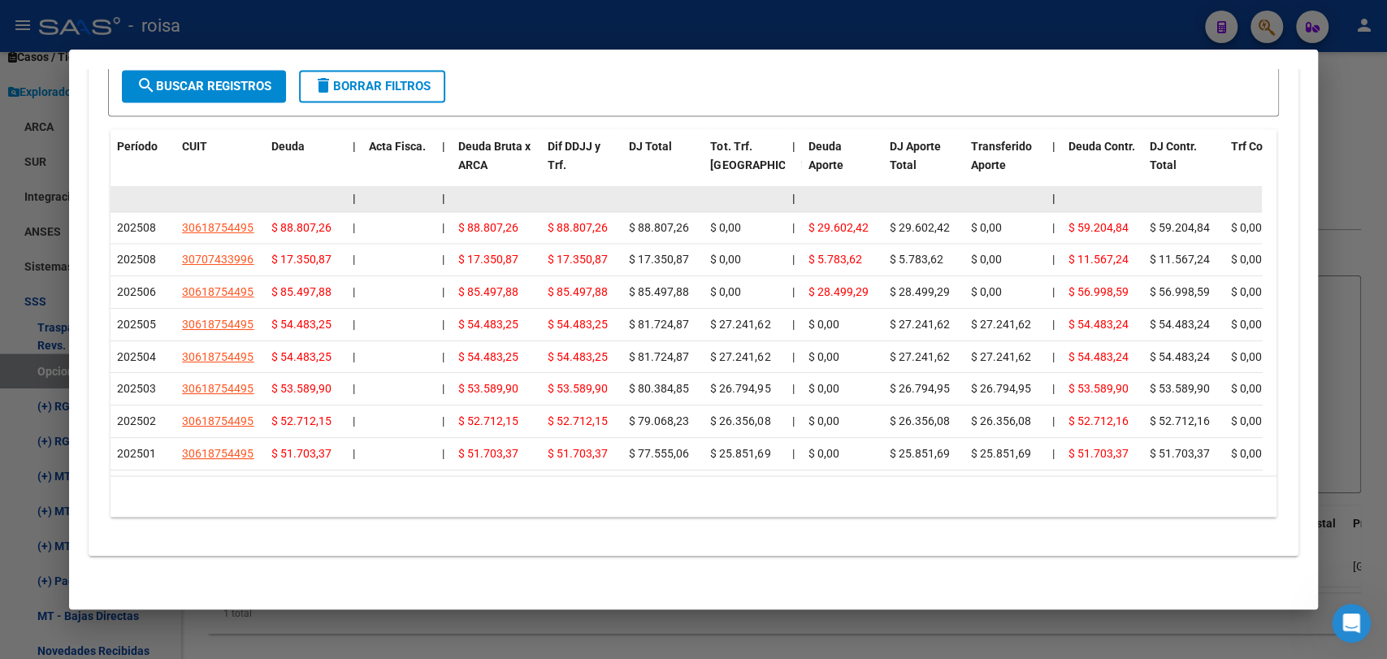
scroll to position [1490, 0]
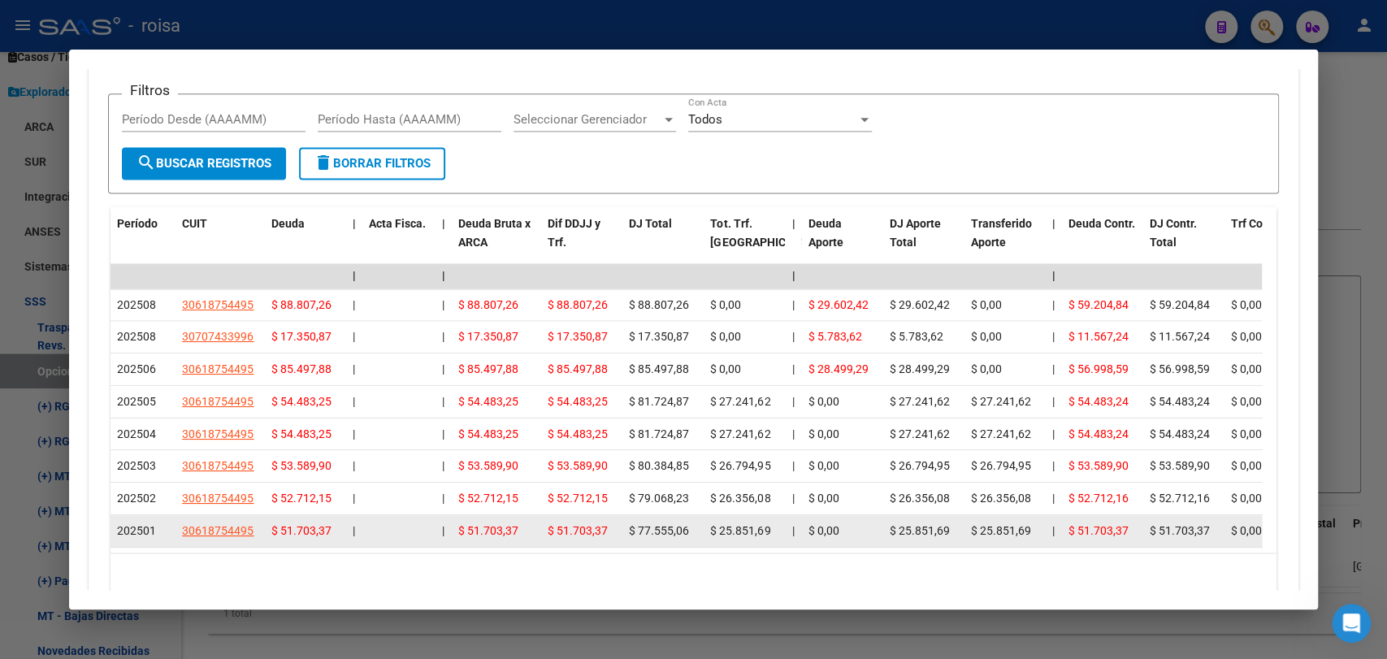
drag, startPoint x: 829, startPoint y: 398, endPoint x: 860, endPoint y: 513, distance: 119.6
click at [860, 513] on datatable-scroller "| | | | | | | | | | | | | 202508 30618754495 $ 88.807,26 | | $ 88.807,26 $ 88.8…" at bounding box center [685, 405] width 1151 height 284
click at [855, 517] on datatable-body-cell "$ 0,00" at bounding box center [841, 531] width 81 height 32
drag, startPoint x: 752, startPoint y: 416, endPoint x: 799, endPoint y: 543, distance: 134.9
click at [794, 551] on datatable-body "| | | | | | | | | | | | | 202508 30618754495 $ 88.807,26 | | $ 88.807,26 $ 88.8…" at bounding box center [685, 407] width 1151 height 289
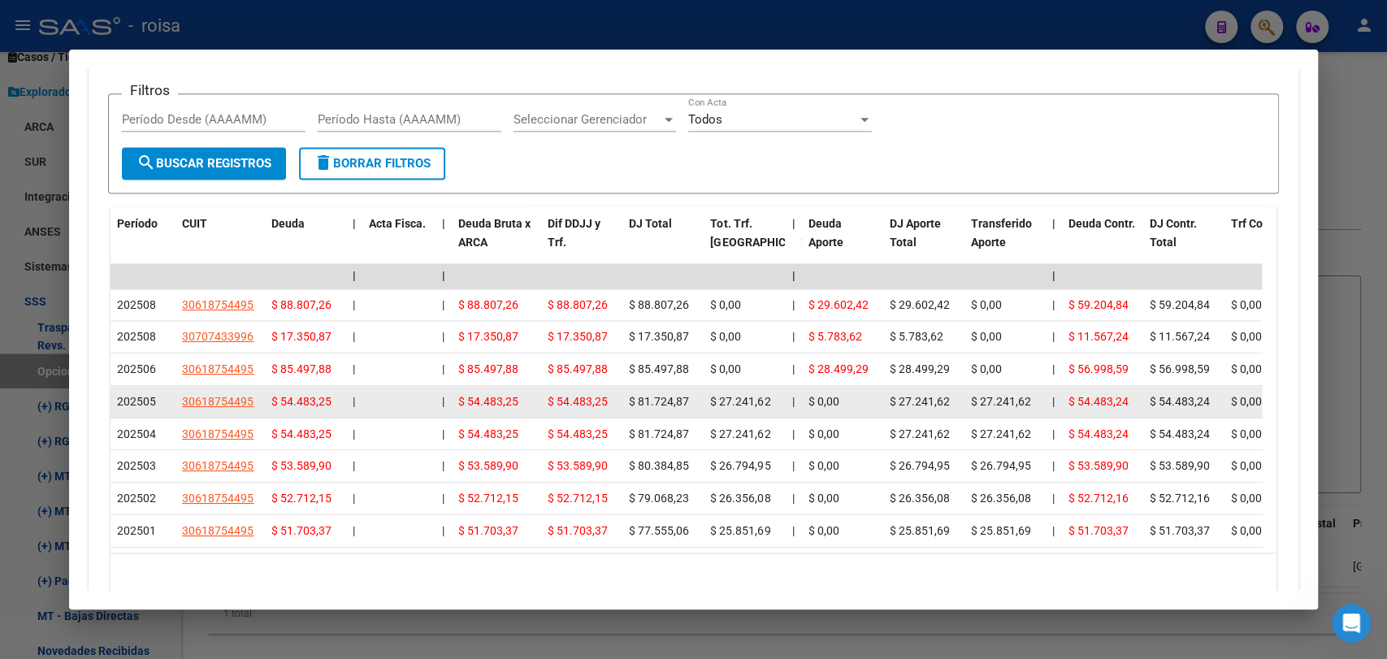
click at [894, 401] on span "$ 27.241,62" at bounding box center [919, 401] width 60 height 13
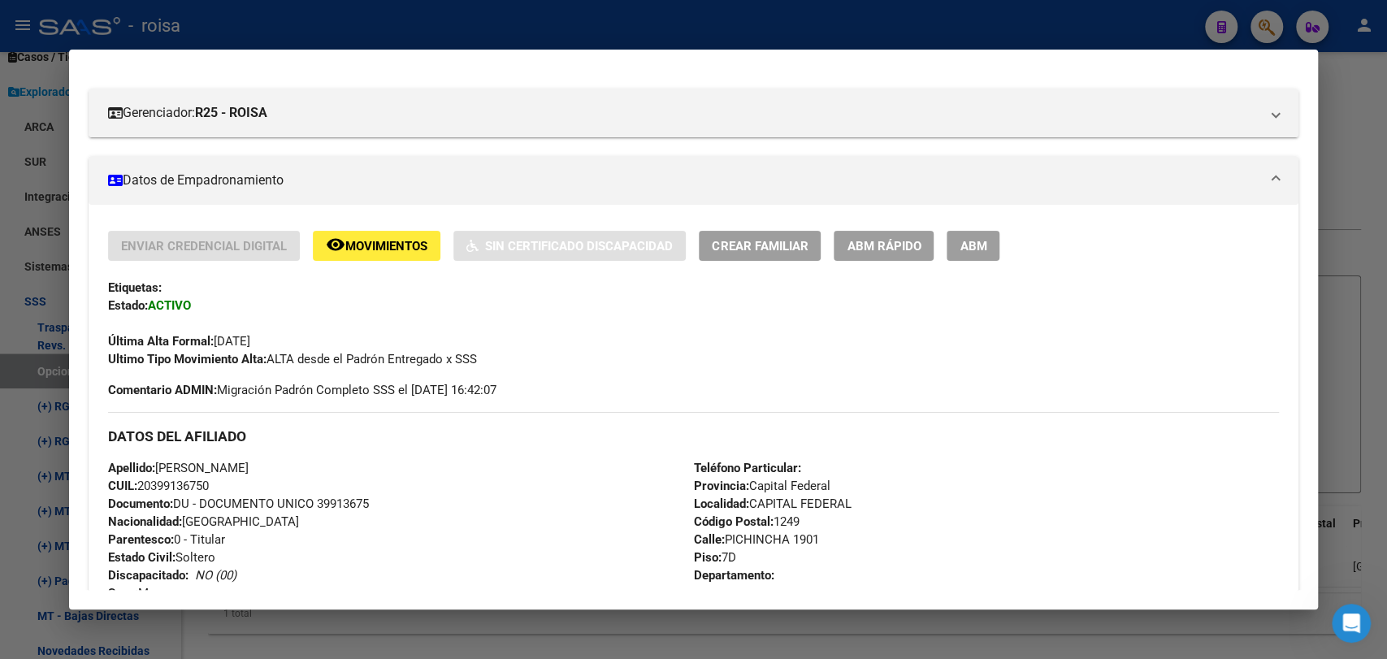
scroll to position [317, 0]
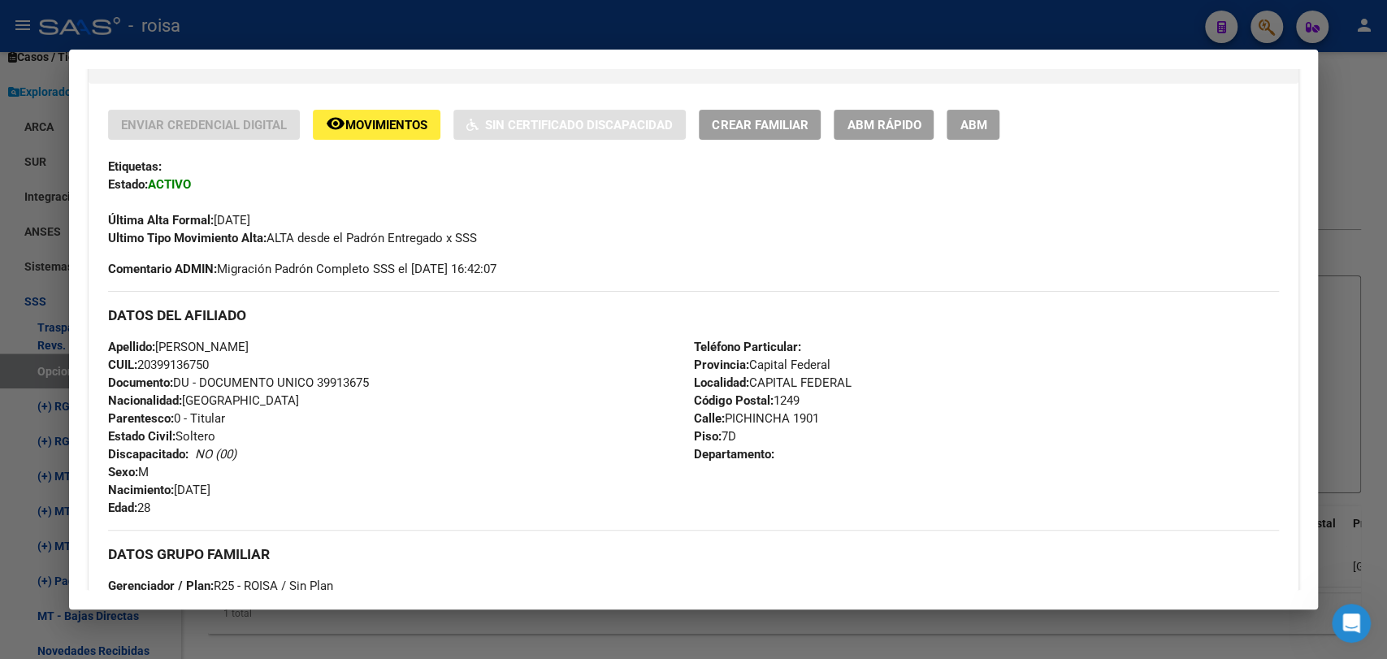
click at [167, 362] on span "CUIL: 20399136750" at bounding box center [158, 364] width 101 height 15
click at [169, 362] on span "CUIL: 20399136750" at bounding box center [158, 364] width 101 height 15
copy span "20399136750"
click at [149, 363] on span "CUIL: 20399136750" at bounding box center [158, 364] width 101 height 15
drag, startPoint x: 153, startPoint y: 364, endPoint x: 206, endPoint y: 366, distance: 53.6
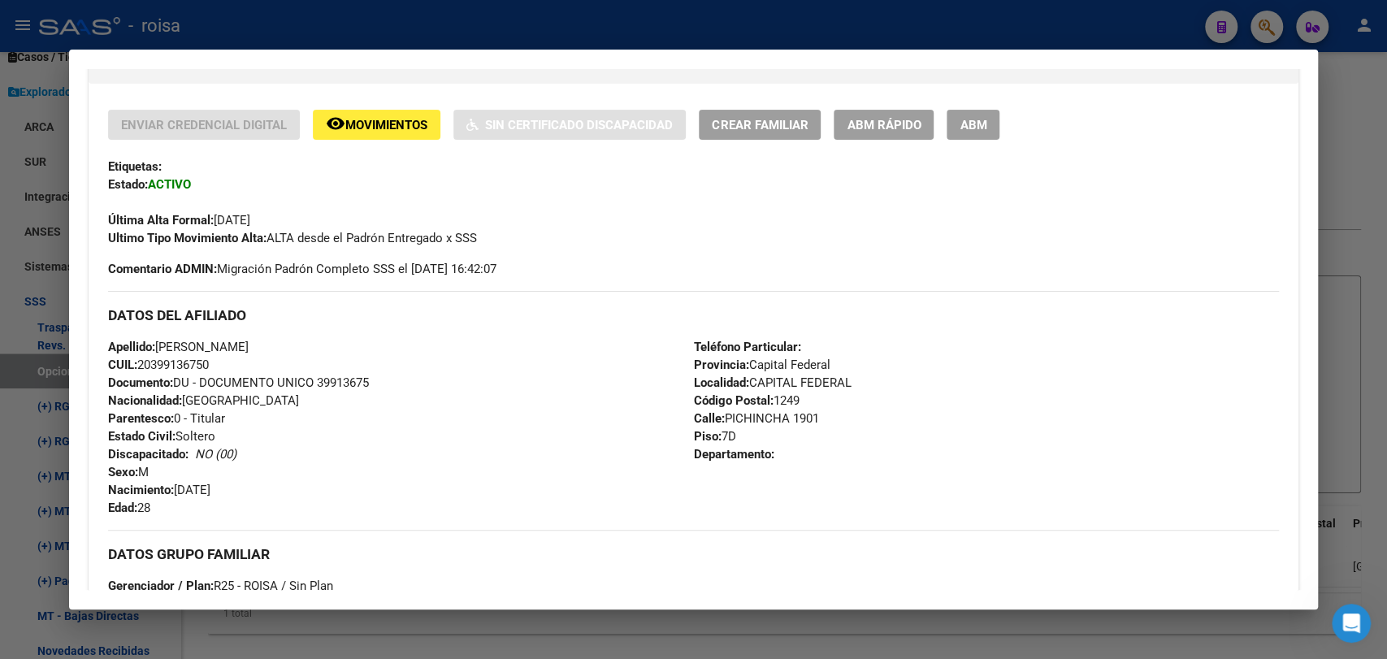
click at [206, 366] on span "CUIL: 20399136750" at bounding box center [158, 364] width 101 height 15
copy span "39913675"
